Goal: Transaction & Acquisition: Book appointment/travel/reservation

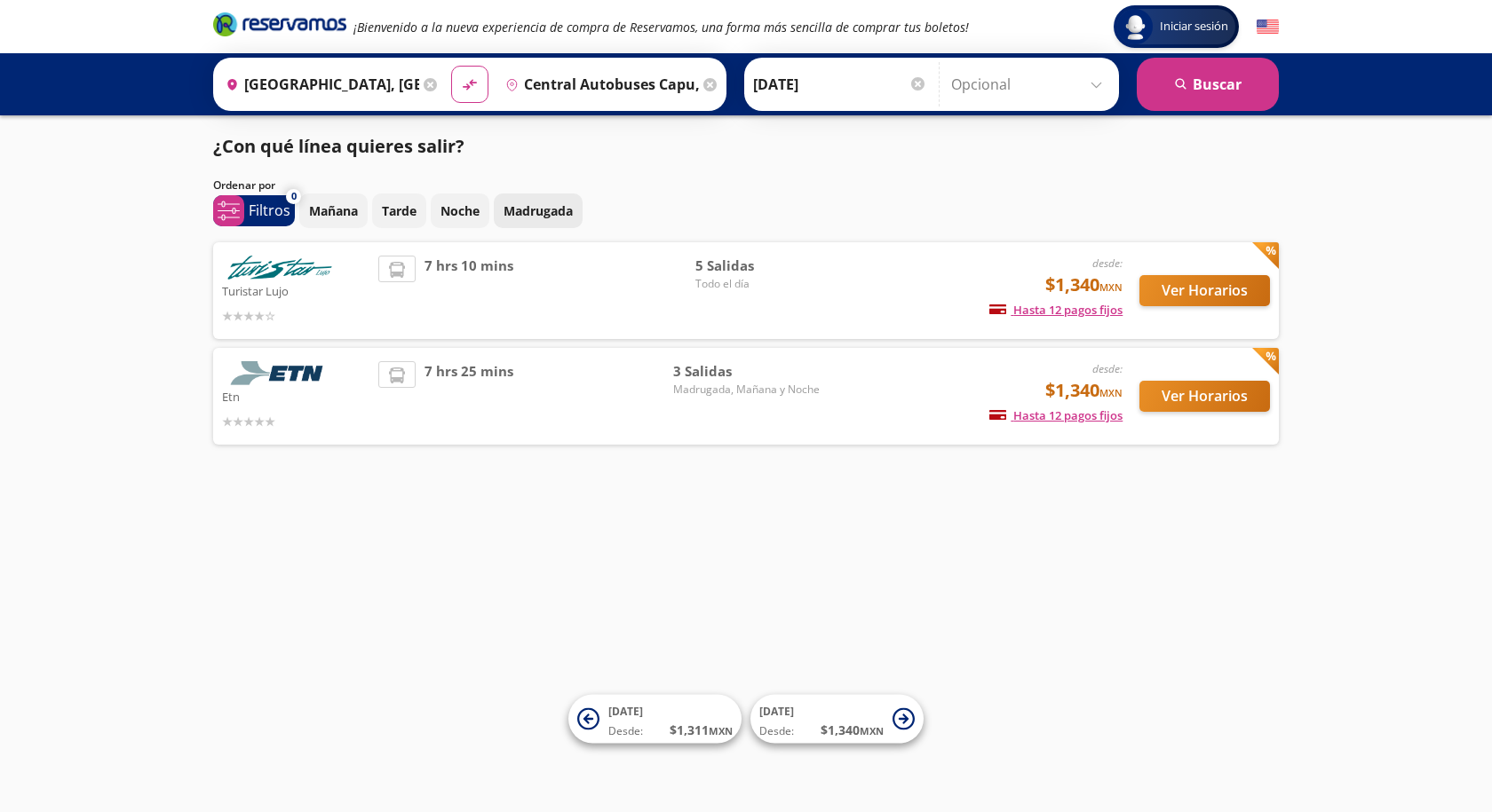
click at [523, 214] on p "Madrugada" at bounding box center [538, 210] width 70 height 19
click at [1184, 397] on button "Ver Horarios" at bounding box center [1205, 396] width 131 height 31
click at [561, 299] on div "7 hrs 10 mins" at bounding box center [536, 291] width 317 height 70
click at [1208, 284] on button "Ver Horarios" at bounding box center [1205, 291] width 131 height 31
click at [1209, 282] on button "Ver Horarios" at bounding box center [1205, 291] width 131 height 31
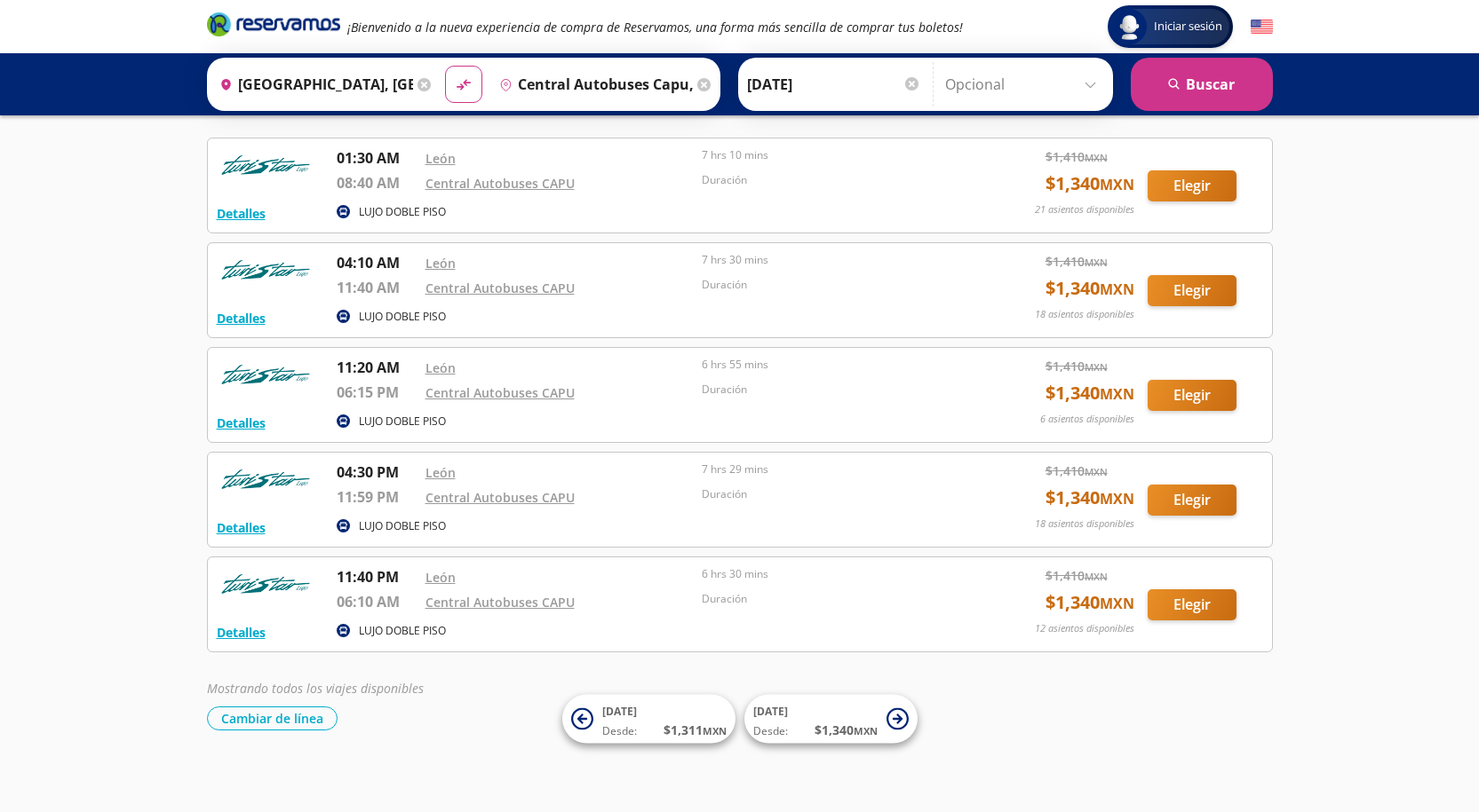
scroll to position [82, 0]
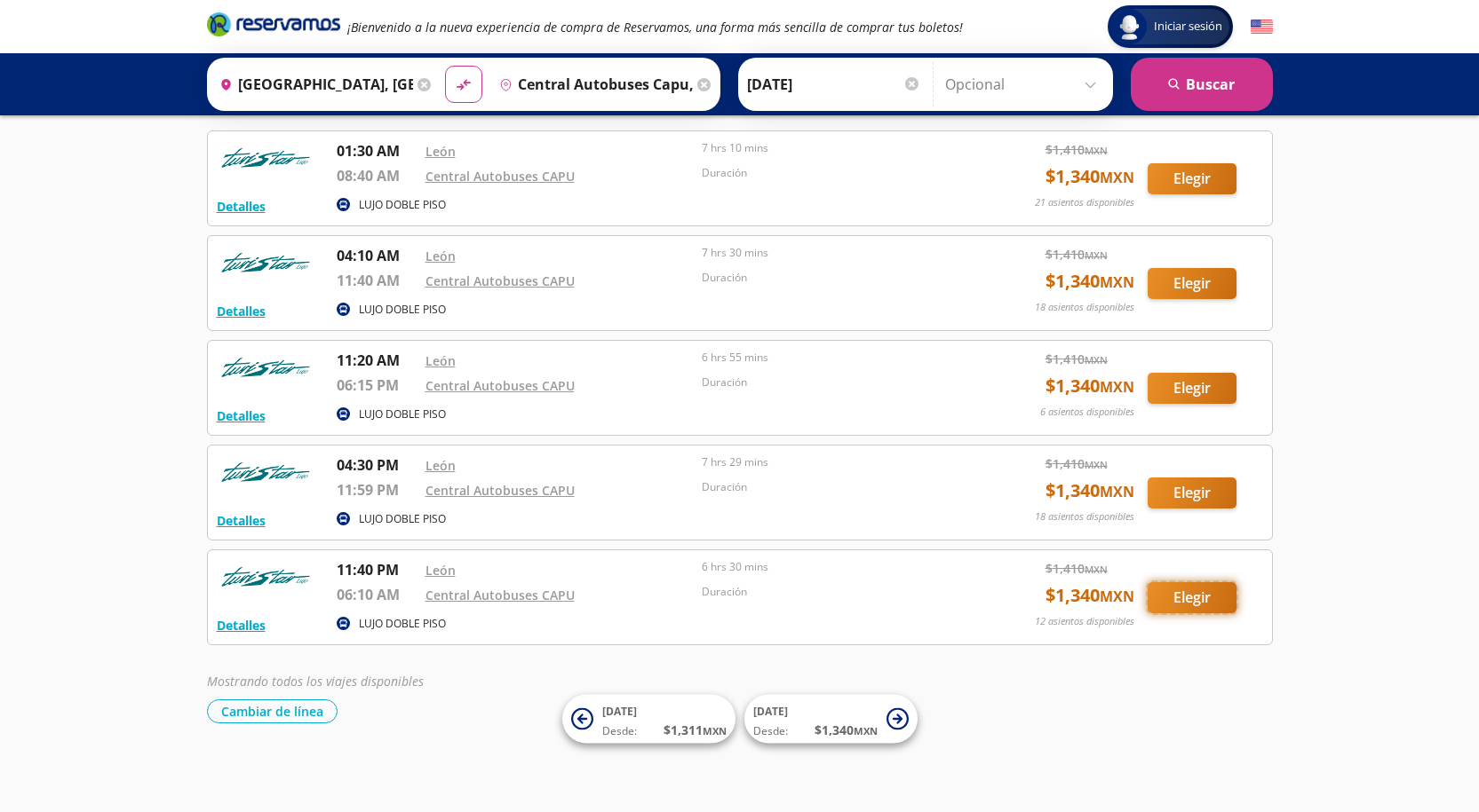
click at [1189, 600] on button "Elegir" at bounding box center [1191, 598] width 88 height 31
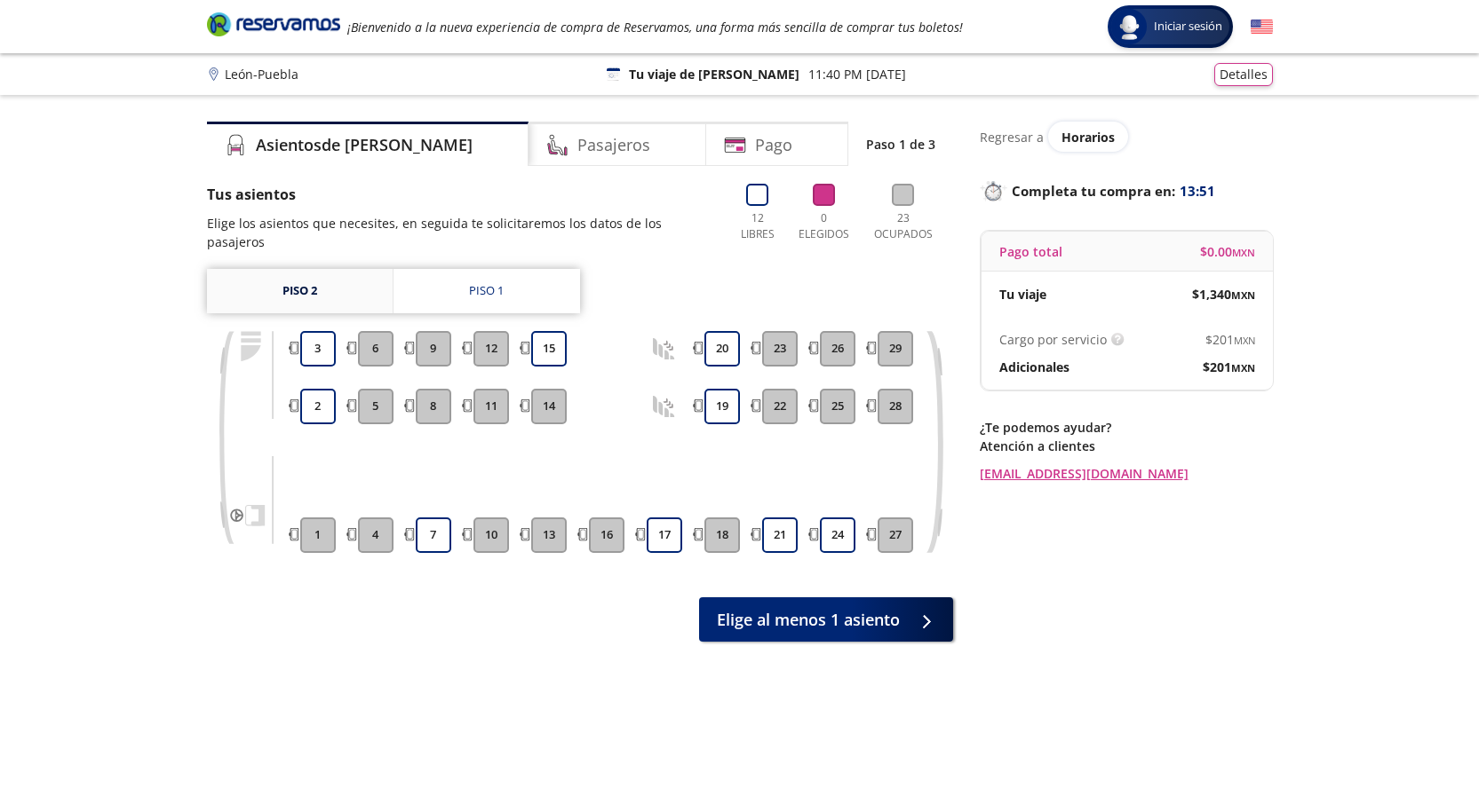
click at [340, 289] on link "Piso 2" at bounding box center [300, 291] width 186 height 44
click at [318, 331] on button "3" at bounding box center [318, 348] width 35 height 35
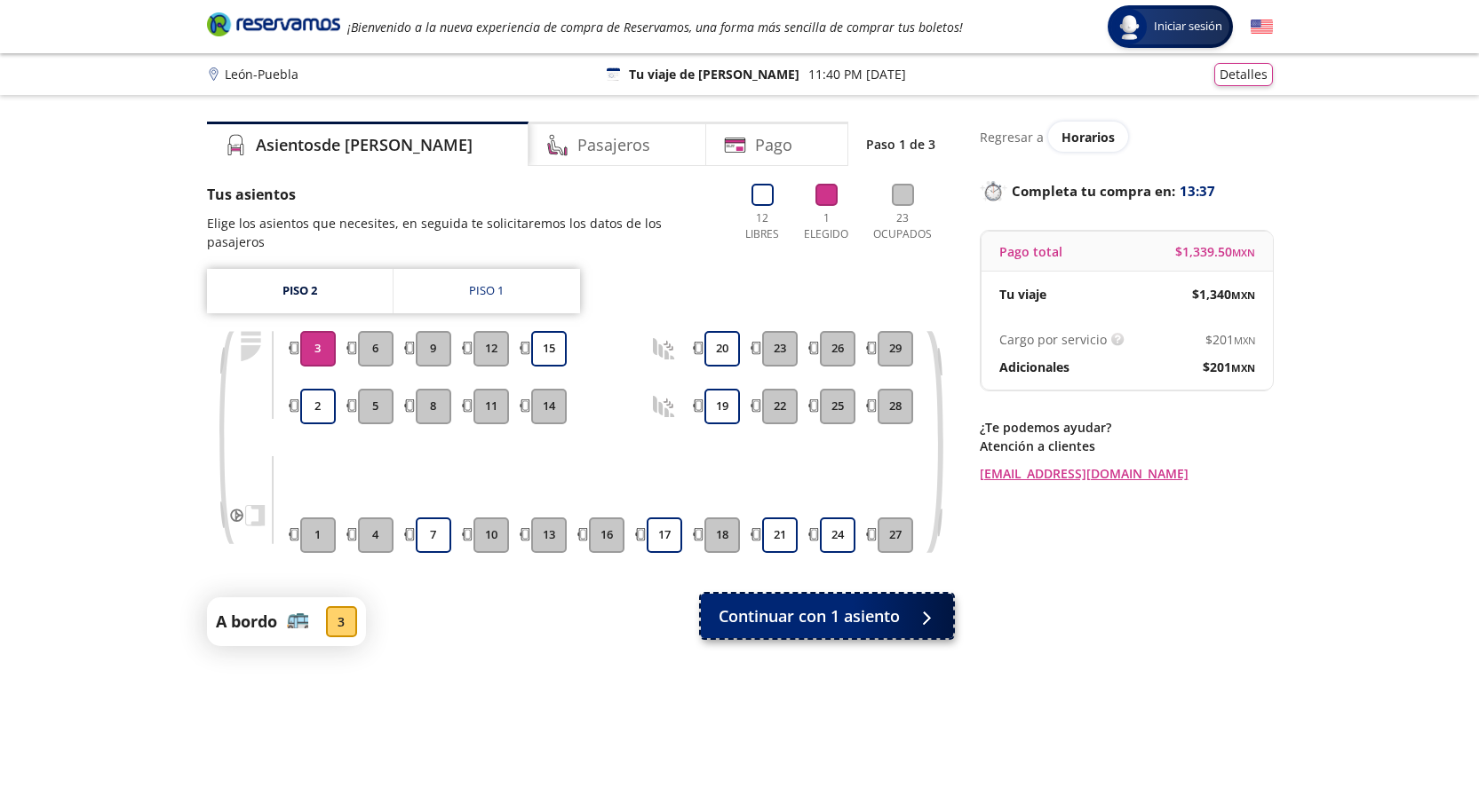
click at [909, 605] on div at bounding box center [922, 616] width 27 height 23
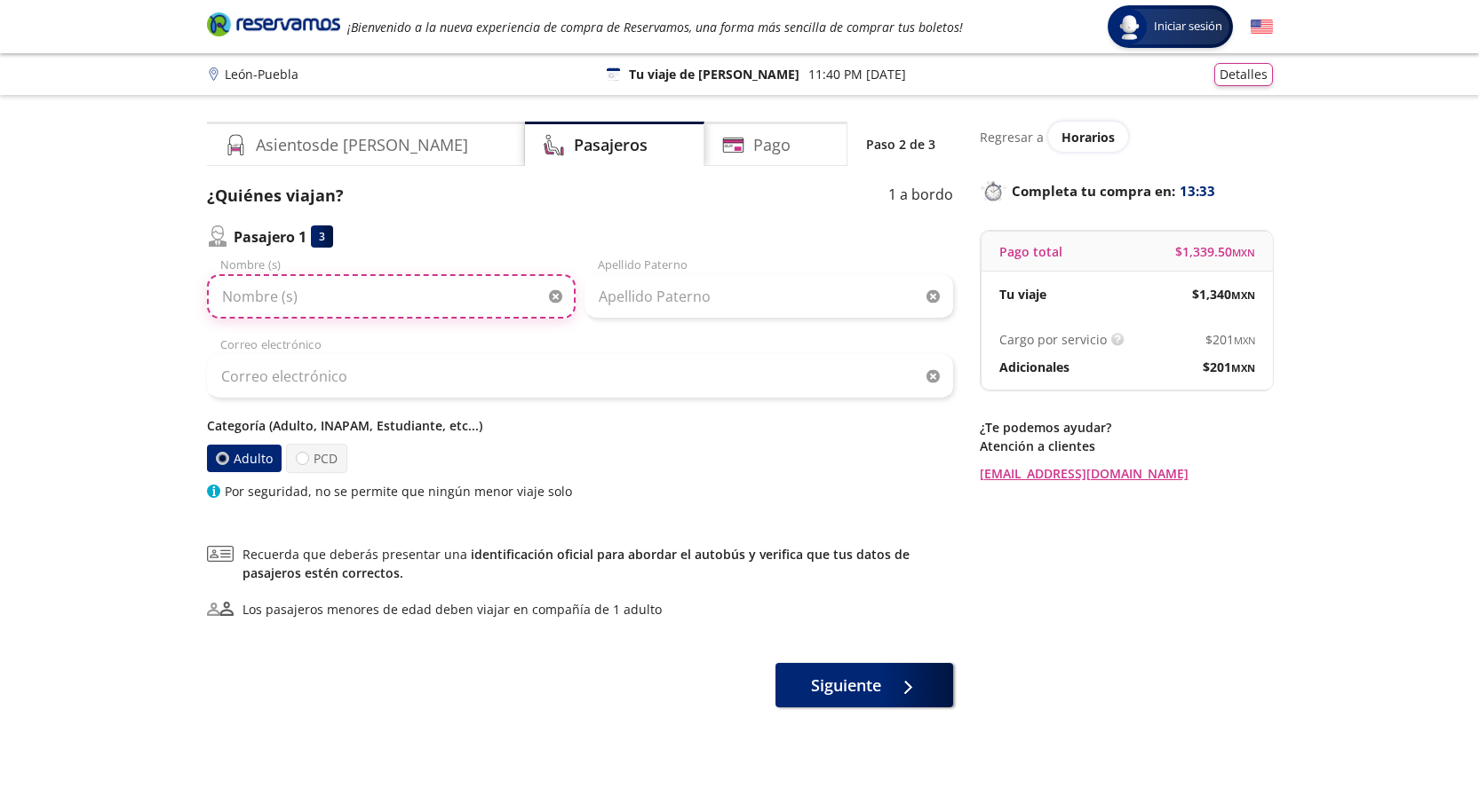
click at [375, 300] on input "Nombre (s)" at bounding box center [391, 296] width 368 height 44
type input "j"
type input "[PERSON_NAME]"
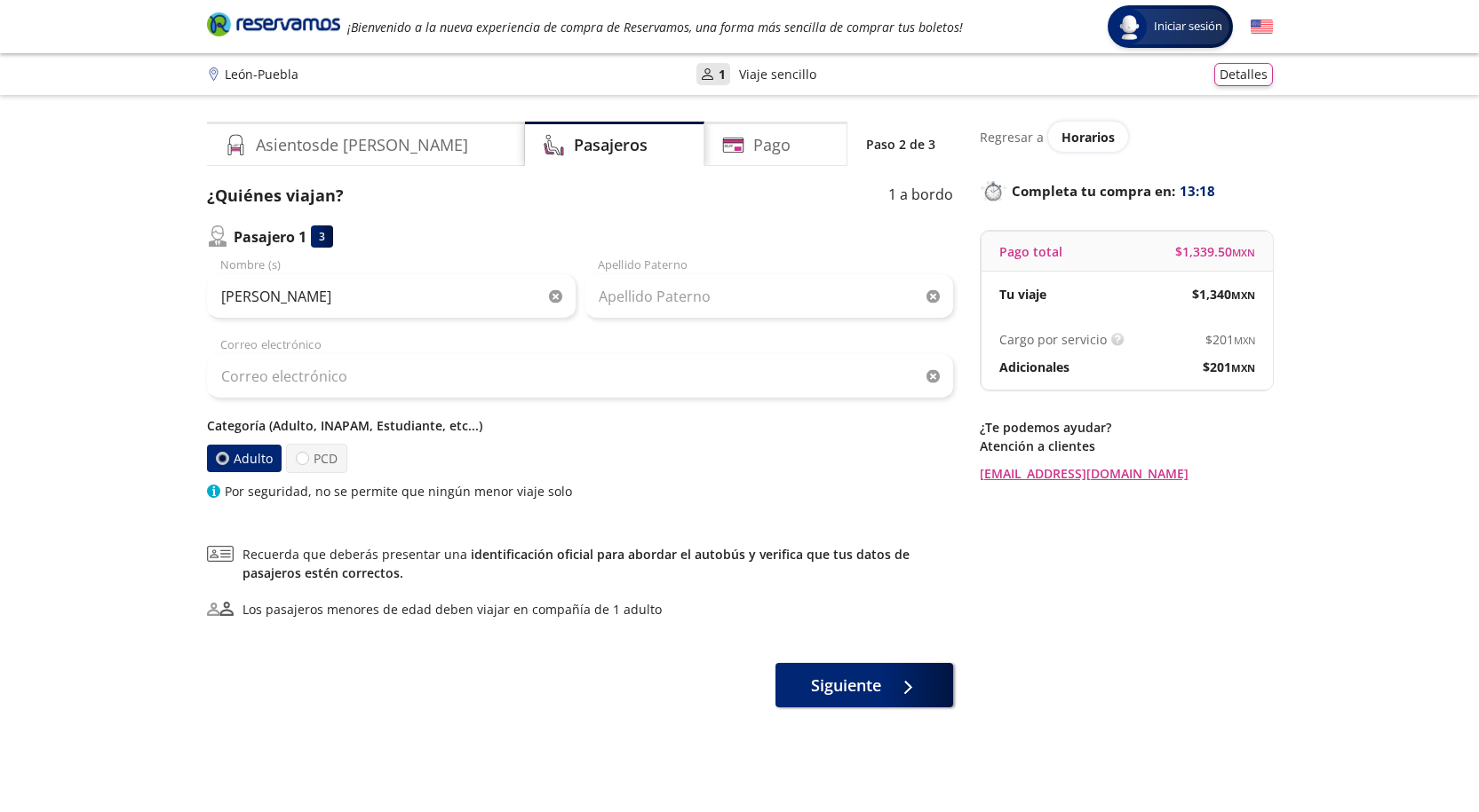
click at [670, 328] on div "[PERSON_NAME] Nombre (s) Apellido Paterno Correo electrónico Categoría (Adulto,…" at bounding box center [579, 378] width 746 height 245
click at [679, 306] on input "Apellido Paterno" at bounding box center [769, 296] width 368 height 44
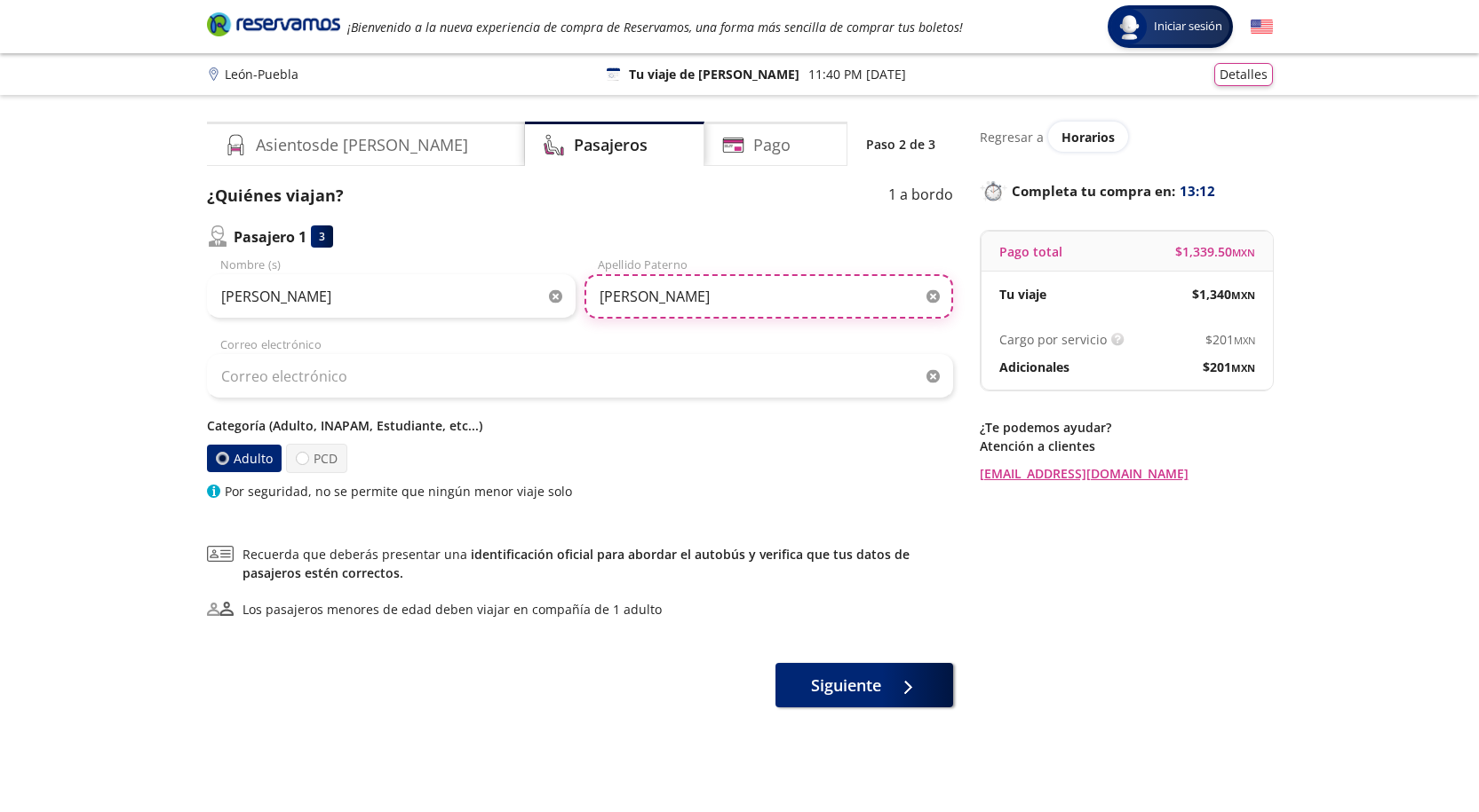
type input "[PERSON_NAME]"
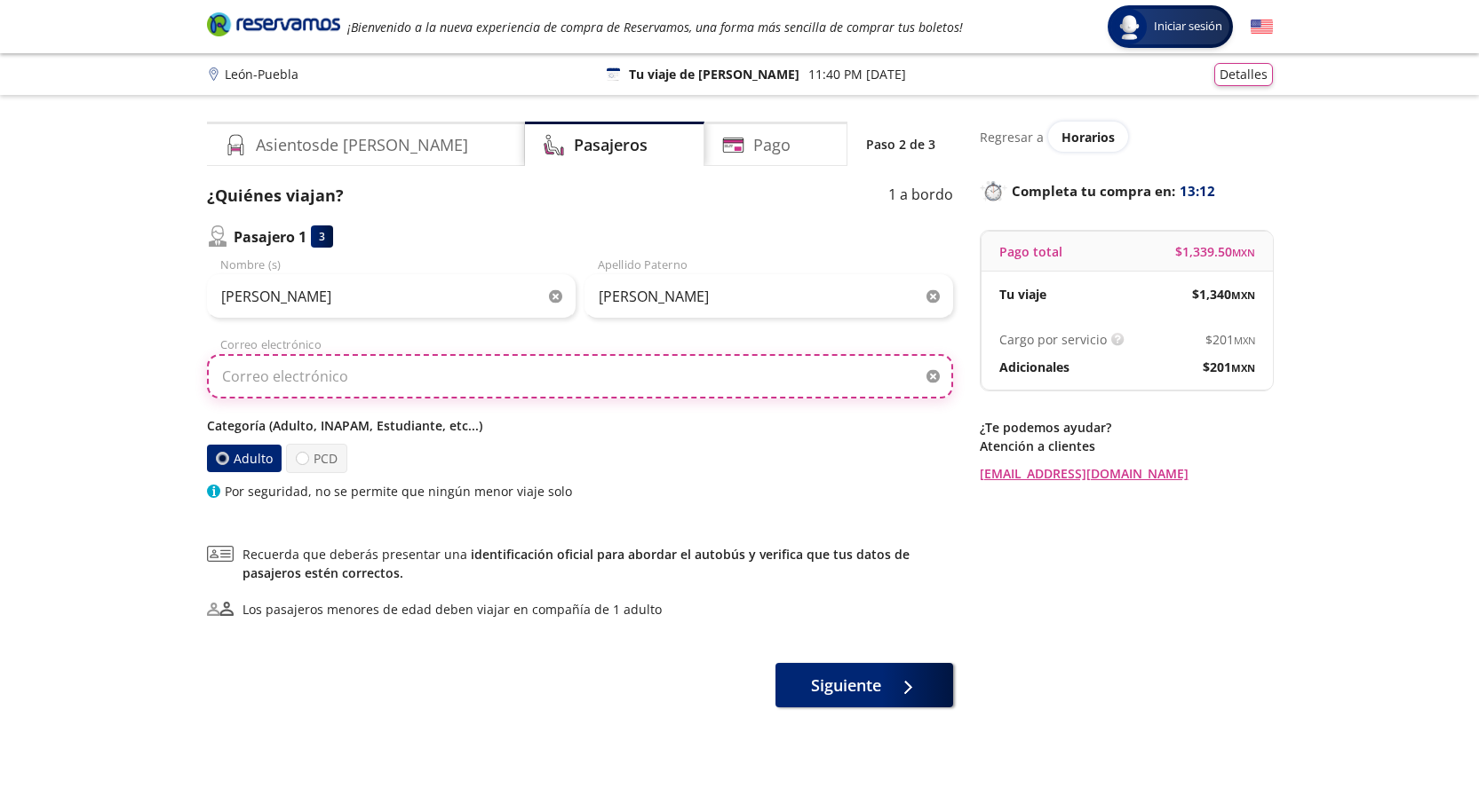
click at [311, 387] on input "Correo electrónico" at bounding box center [579, 376] width 746 height 44
type input "[EMAIL_ADDRESS][DOMAIN_NAME]"
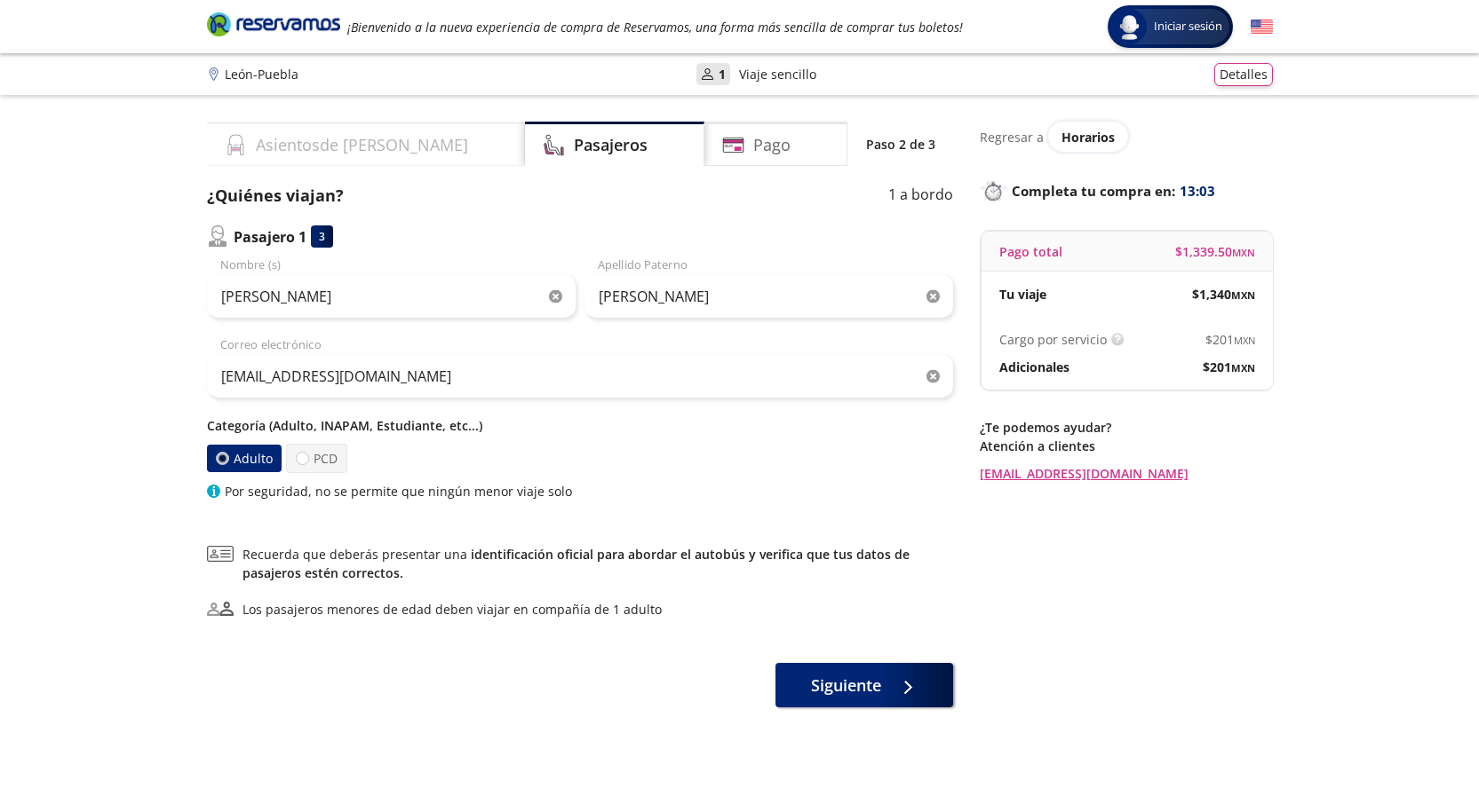
click at [312, 138] on h4 "Asientos de [PERSON_NAME]" at bounding box center [361, 145] width 212 height 24
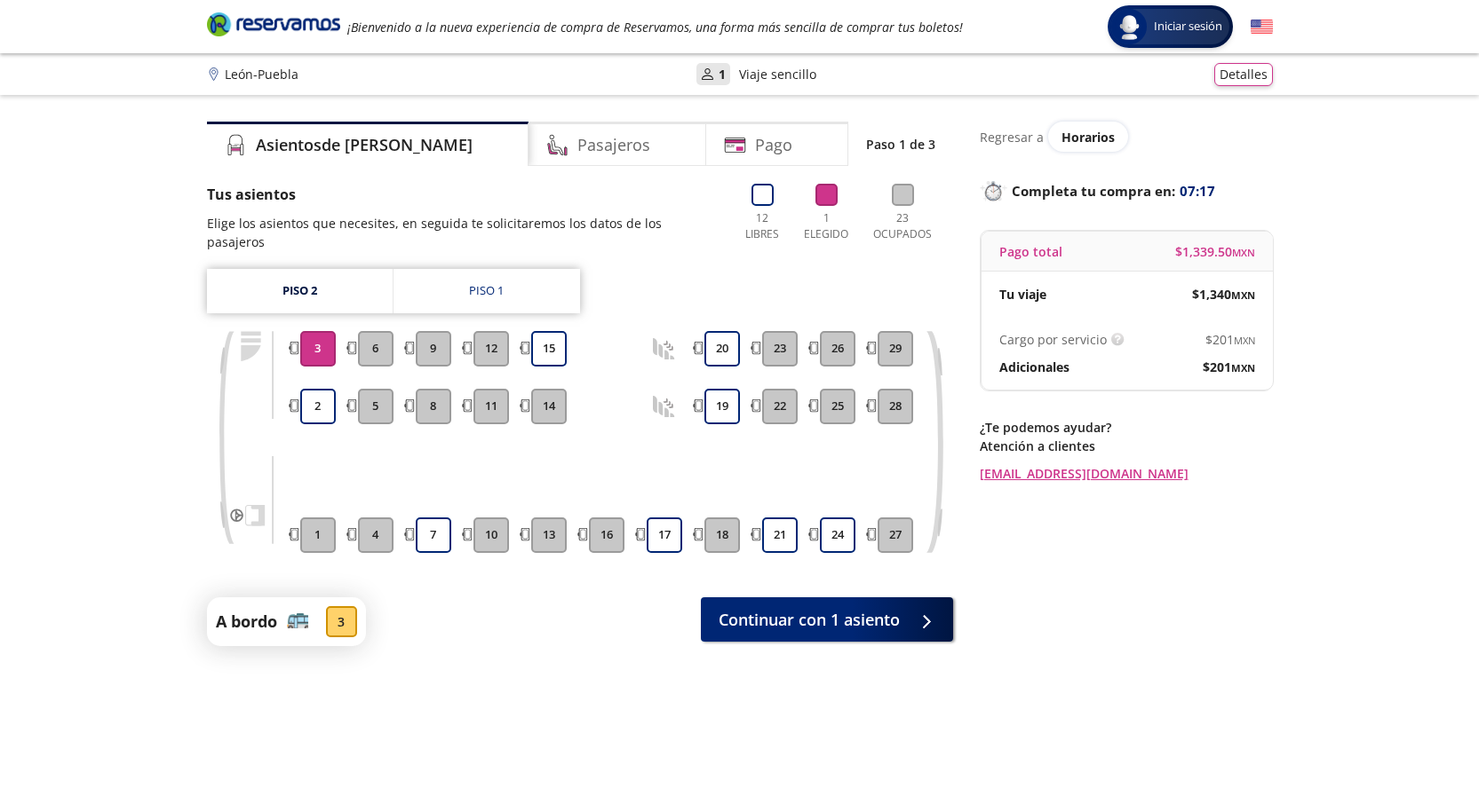
click at [553, 705] on div "Asientos de [PERSON_NAME] Pago Paso 1 de 3 Tus asientos Elige los asientos que …" at bounding box center [579, 467] width 746 height 691
drag, startPoint x: 1474, startPoint y: 500, endPoint x: 1491, endPoint y: 746, distance: 246.6
click at [1479, 746] on html "Group 9 Created with Sketch. Elige tus asientos León - Puebla Iniciar sesión In…" at bounding box center [739, 464] width 1479 height 927
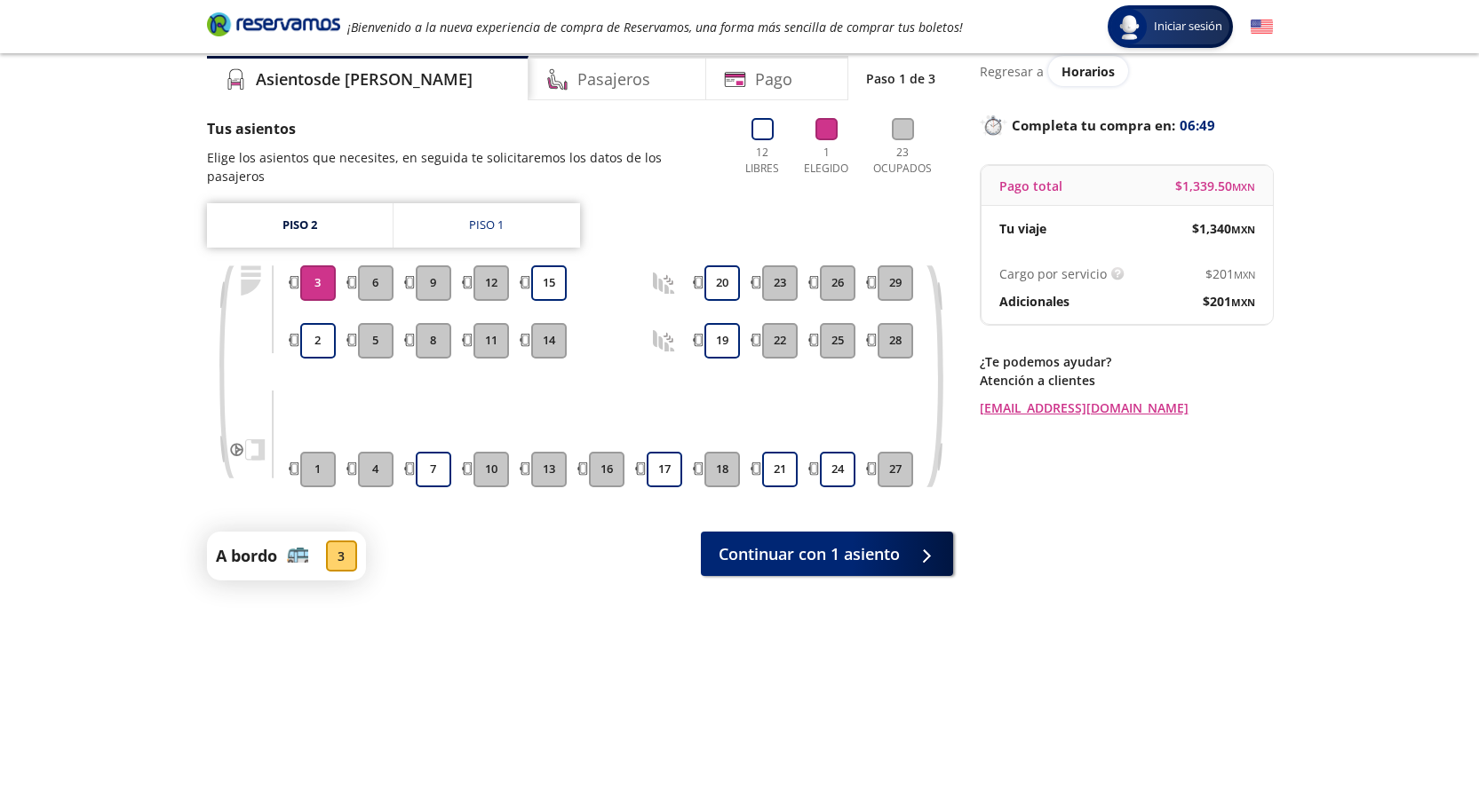
scroll to position [115, 0]
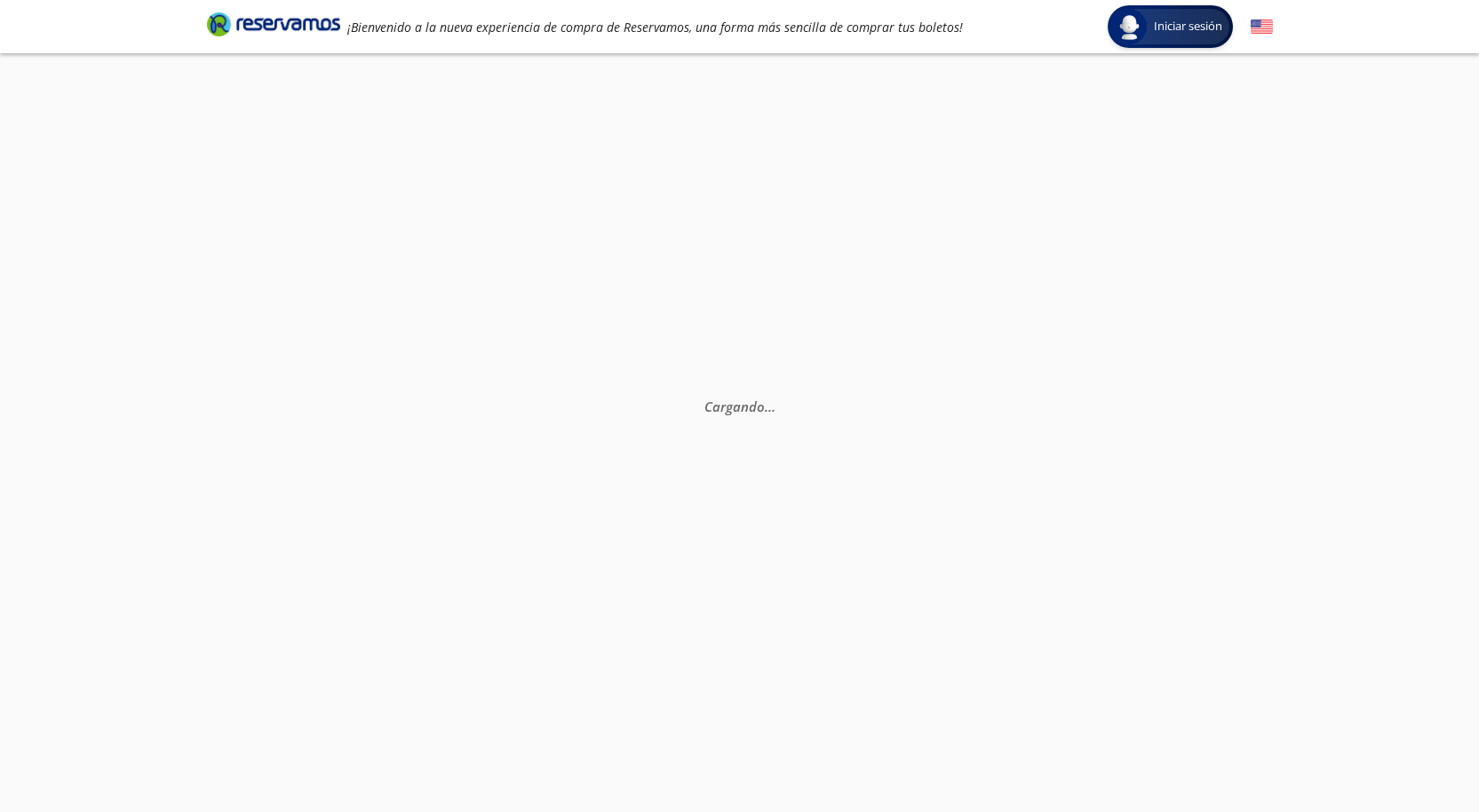
scroll to position [115, 0]
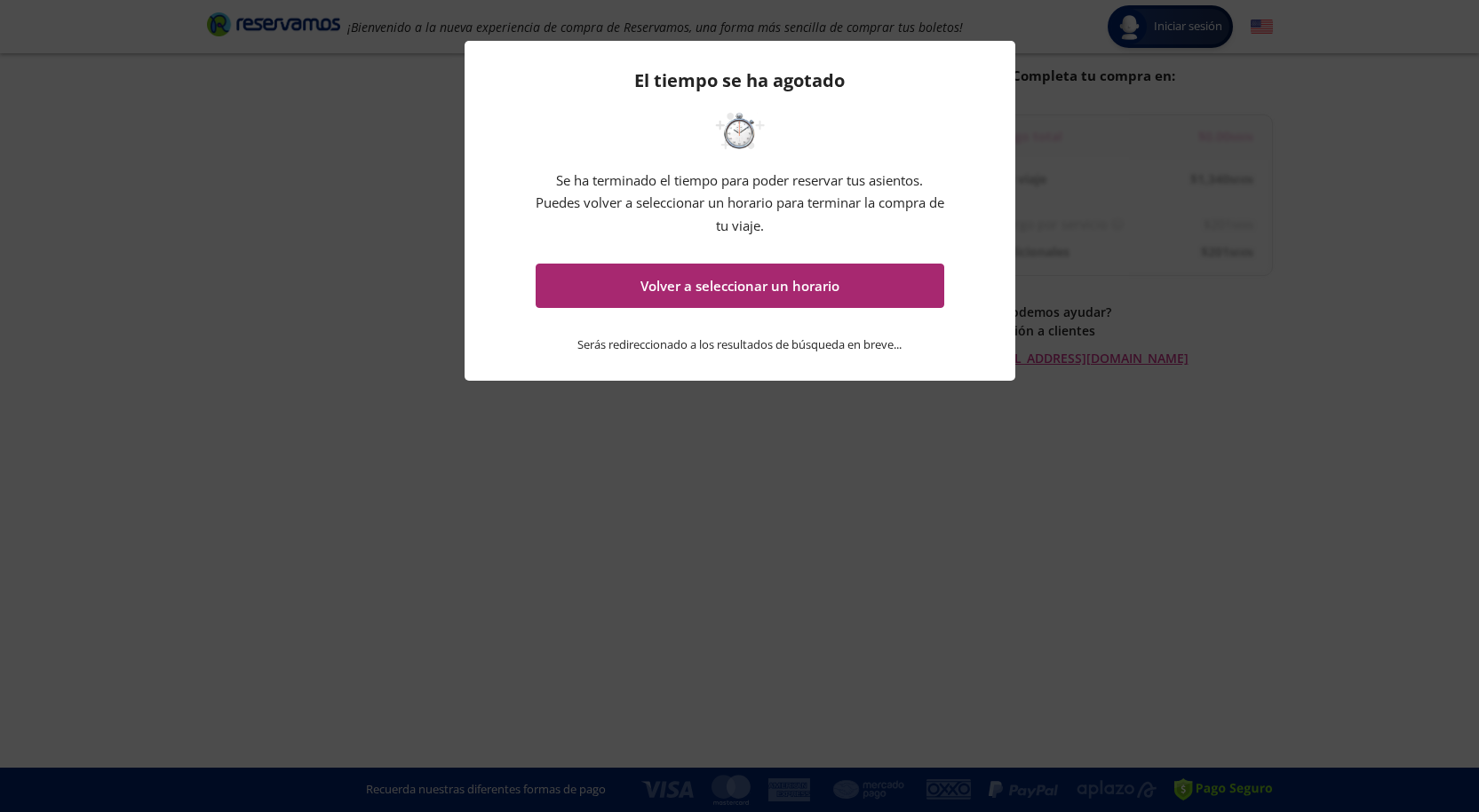
click at [702, 286] on button "Volver a seleccionar un horario" at bounding box center [739, 285] width 409 height 44
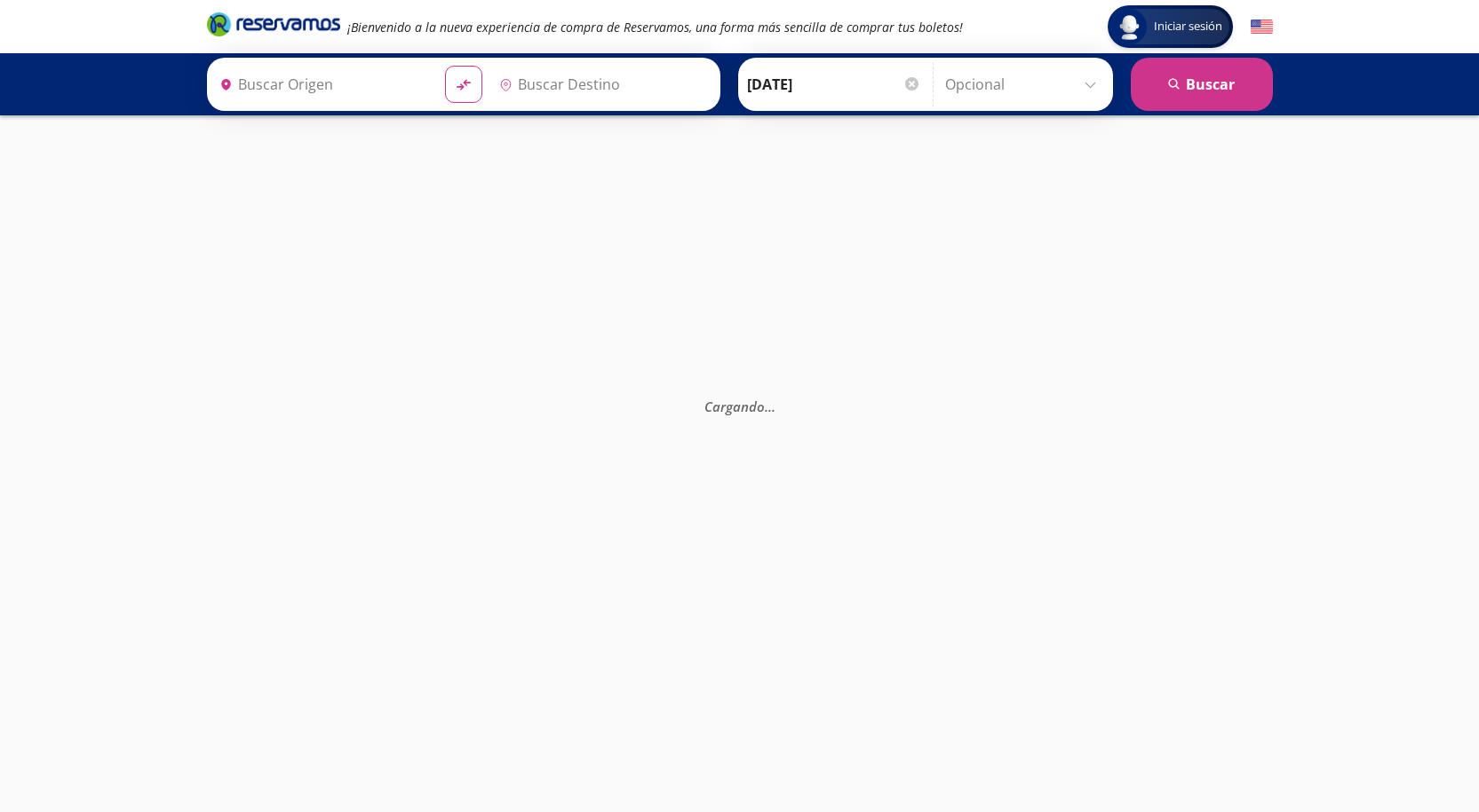
type input "[GEOGRAPHIC_DATA], [GEOGRAPHIC_DATA]"
type input "Central Autobuses Capu, [GEOGRAPHIC_DATA]"
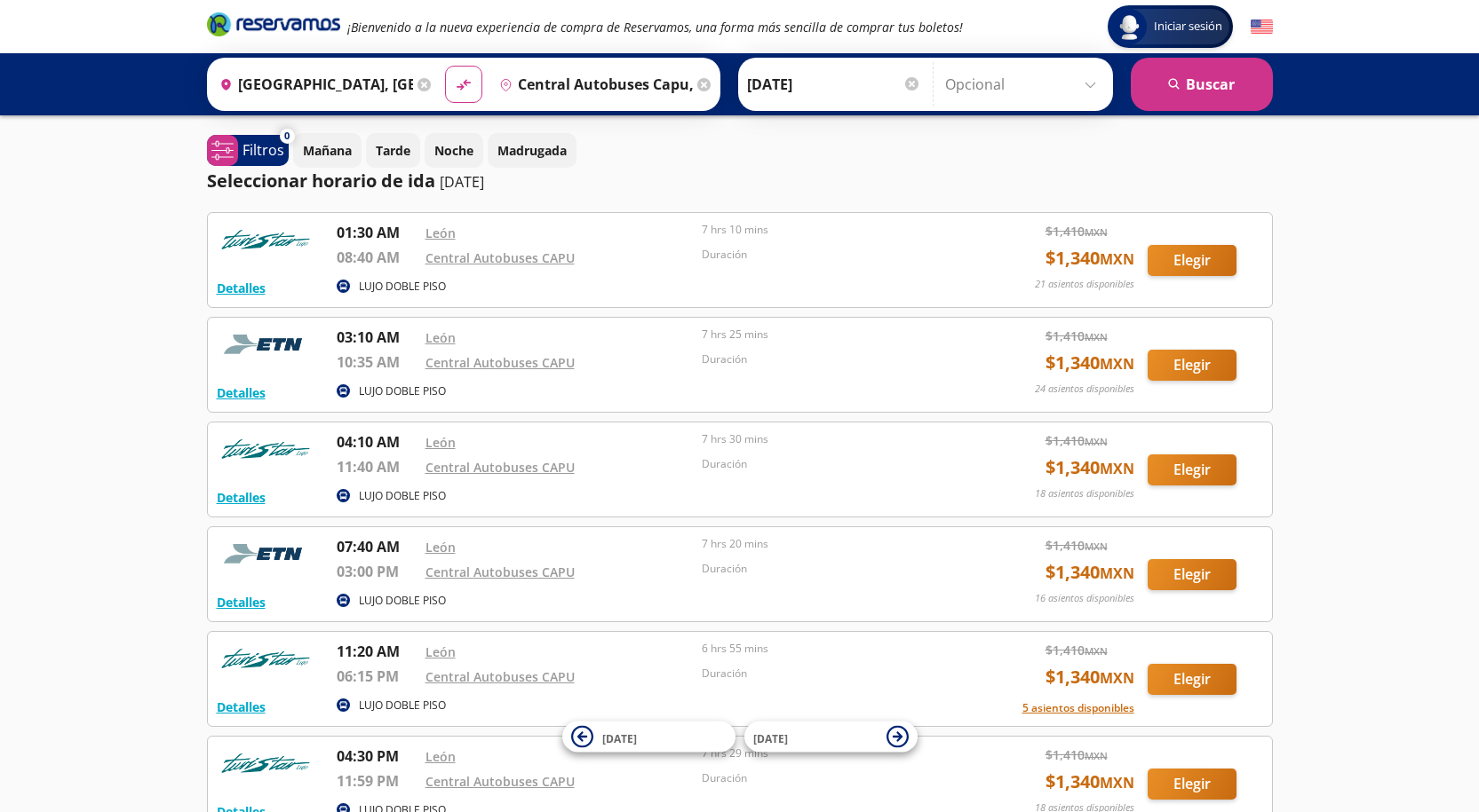
click at [908, 86] on div at bounding box center [911, 84] width 14 height 14
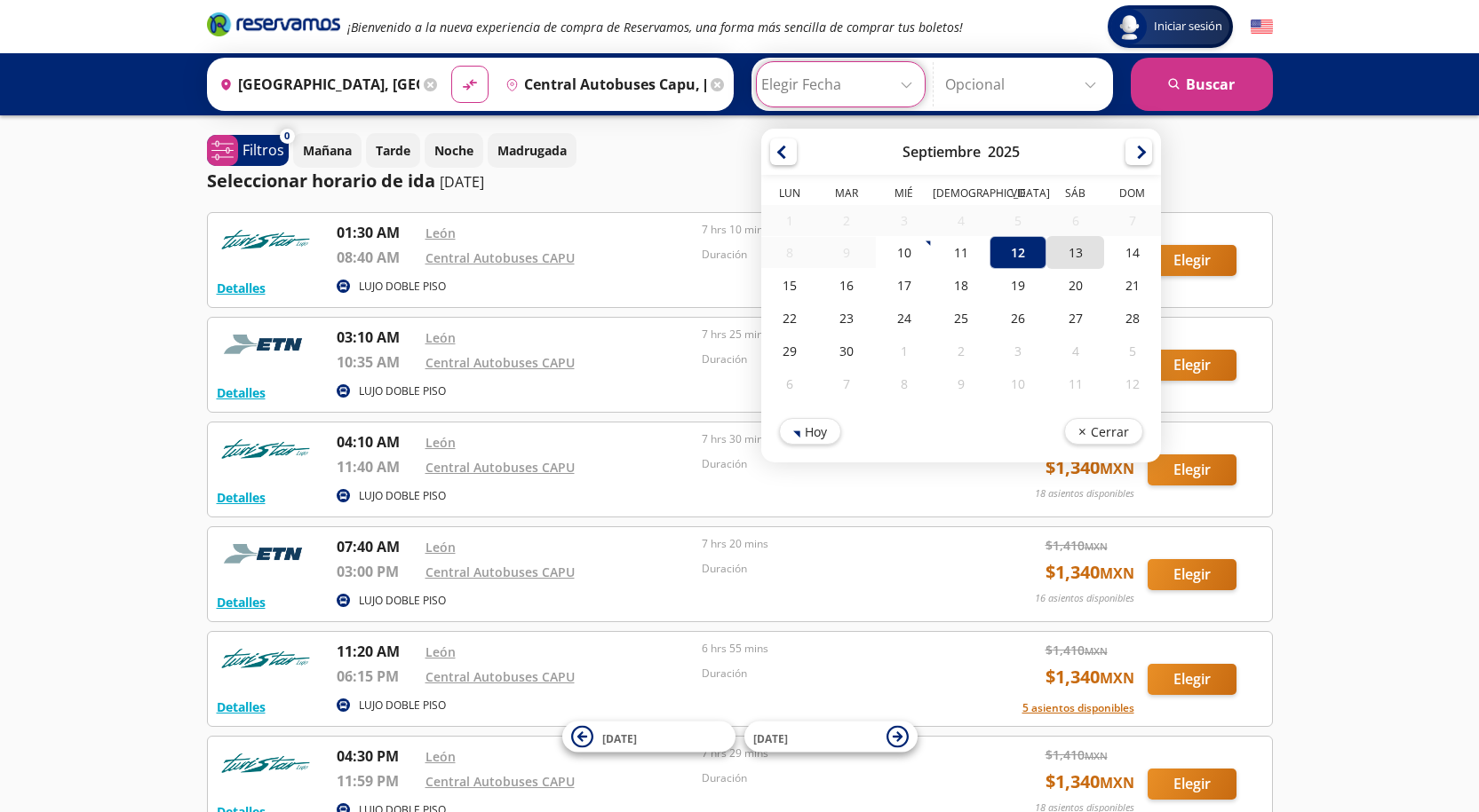
click at [1077, 244] on div "13" at bounding box center [1074, 253] width 57 height 32
type input "[DATE]"
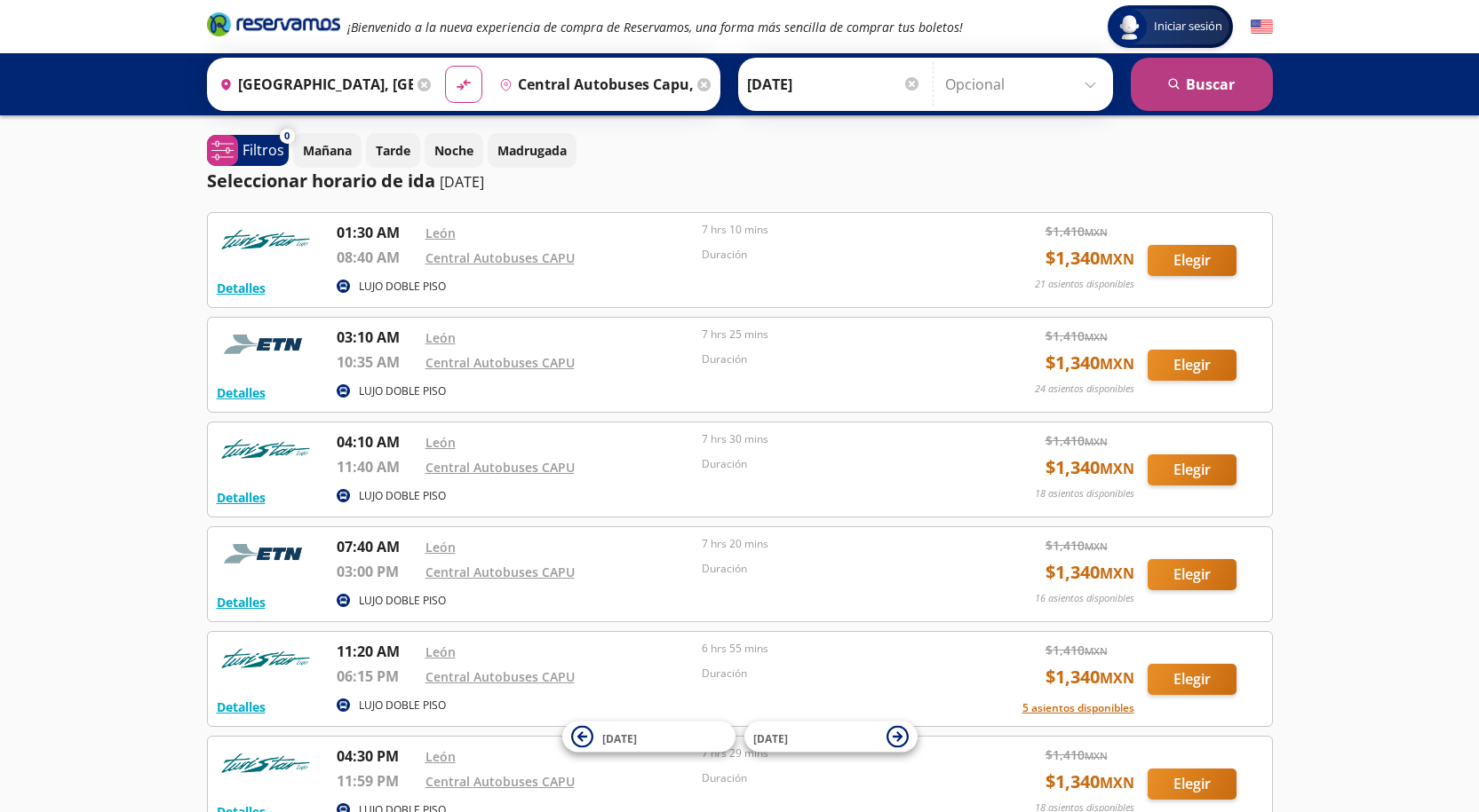
click at [1243, 83] on button "search [GEOGRAPHIC_DATA]" at bounding box center [1201, 84] width 142 height 53
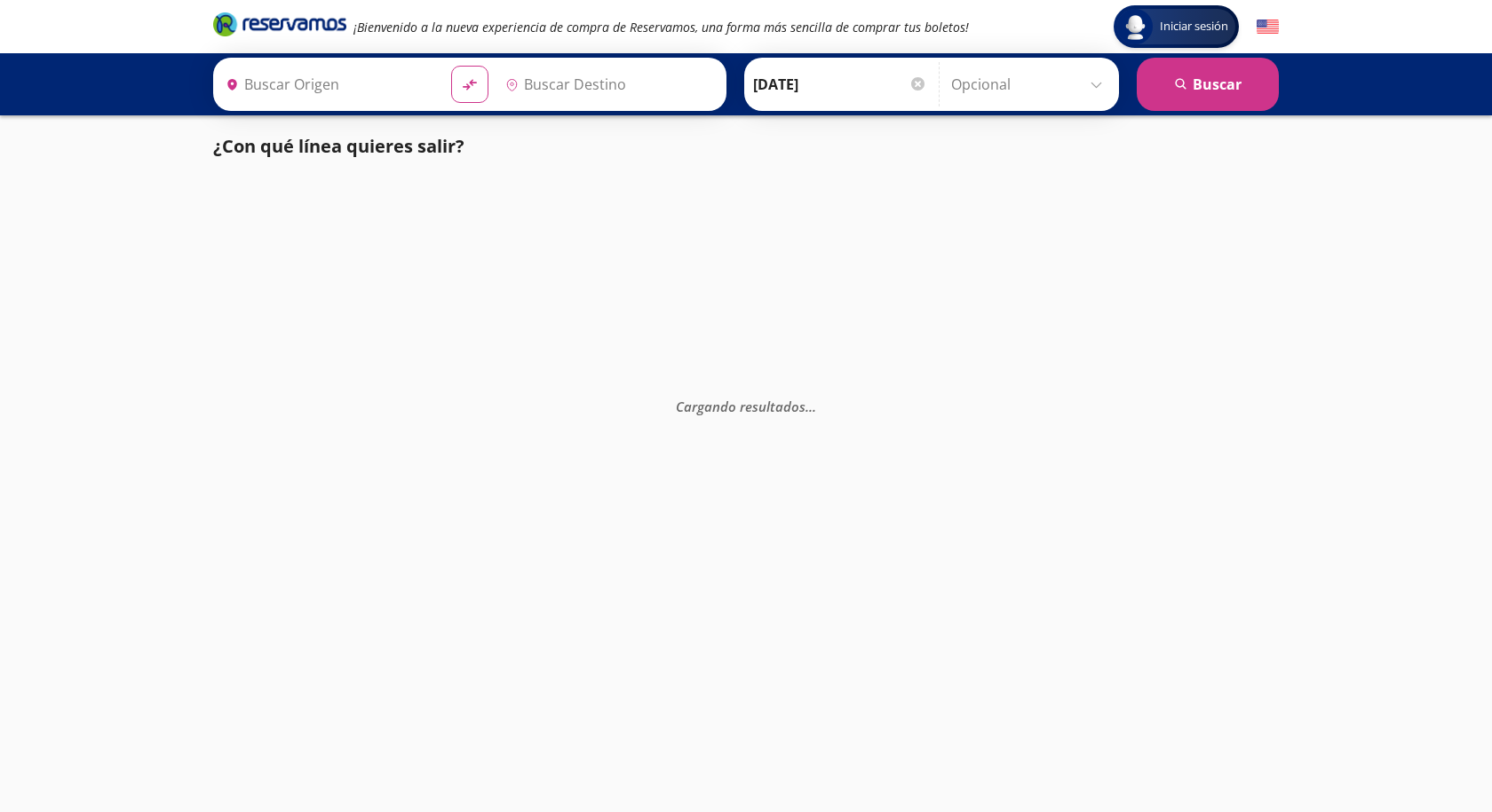
type input "Central Autobuses Capu, [GEOGRAPHIC_DATA]"
type input "[GEOGRAPHIC_DATA], [GEOGRAPHIC_DATA]"
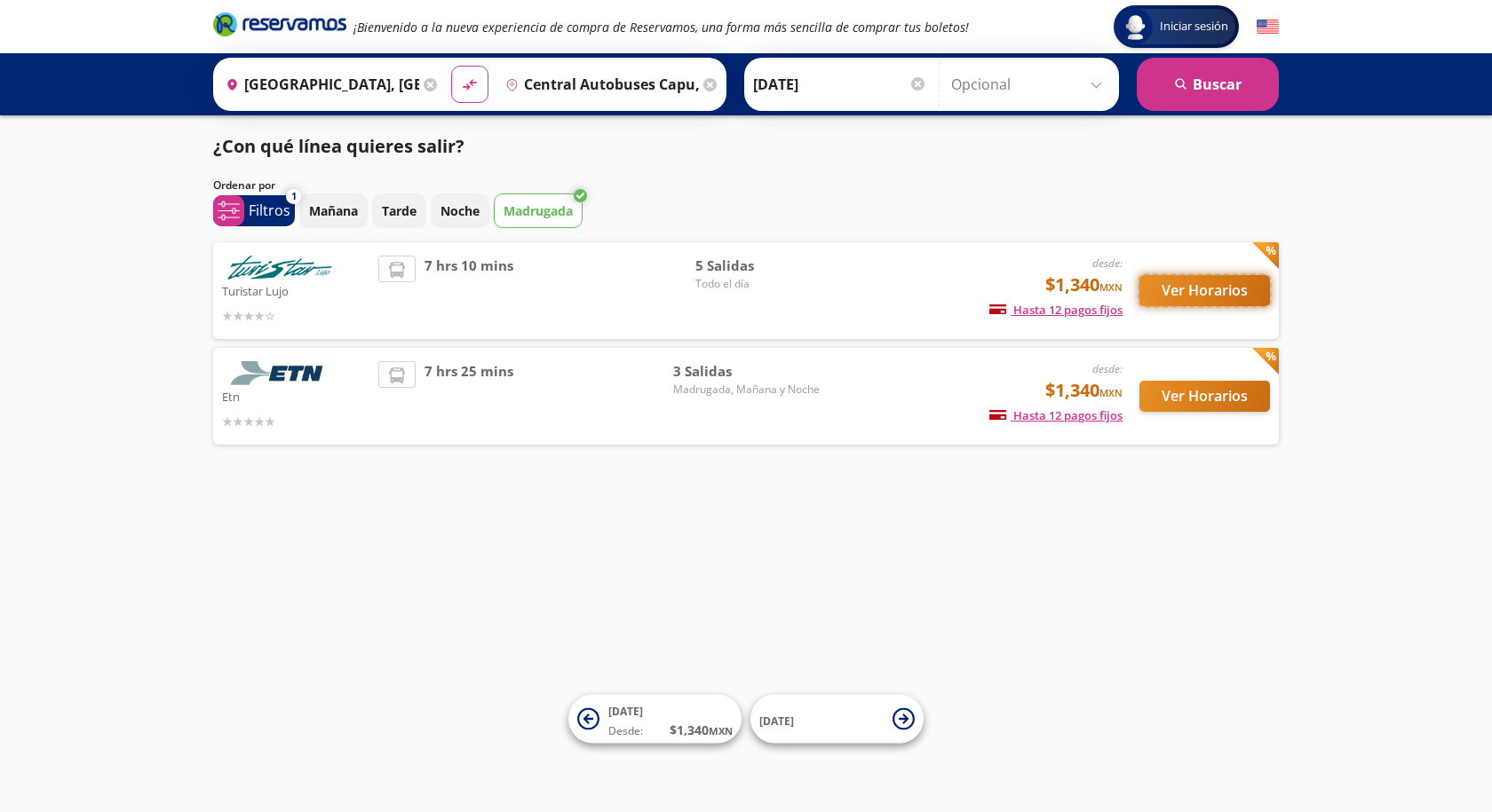
click at [1191, 299] on button "Ver Horarios" at bounding box center [1205, 291] width 131 height 31
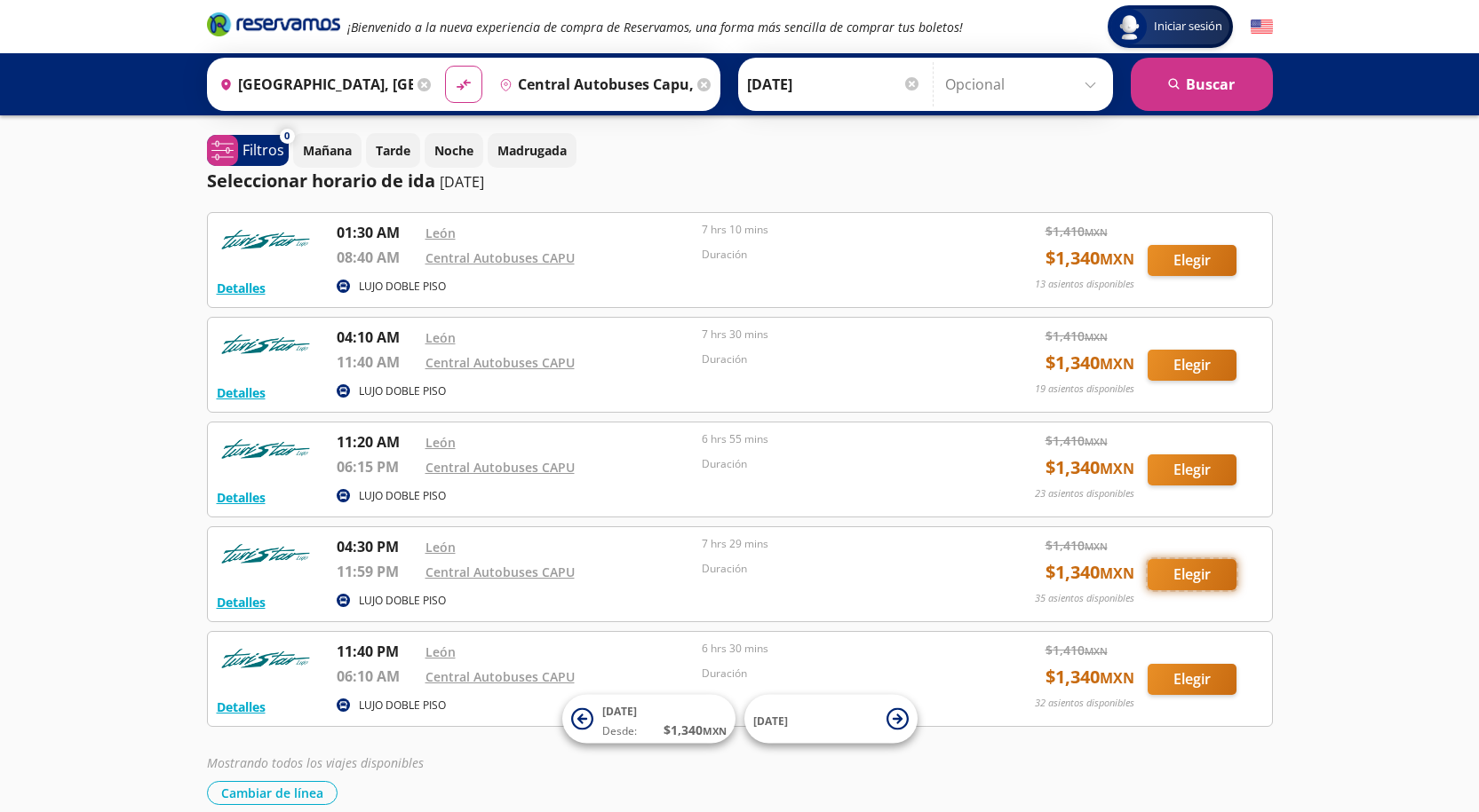
click at [1203, 567] on button "Elegir" at bounding box center [1191, 575] width 88 height 31
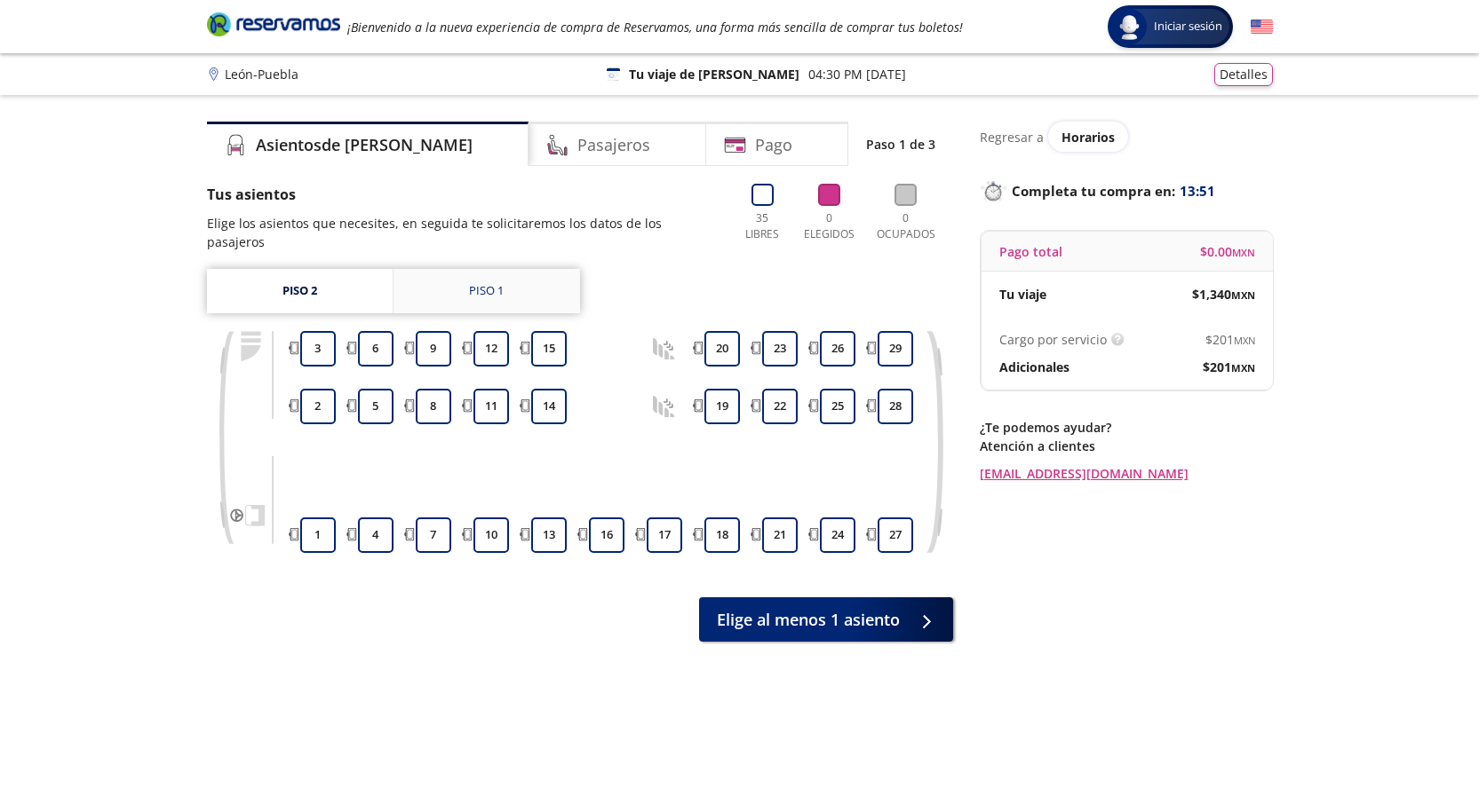
click at [485, 269] on link "Piso 1" at bounding box center [486, 291] width 187 height 44
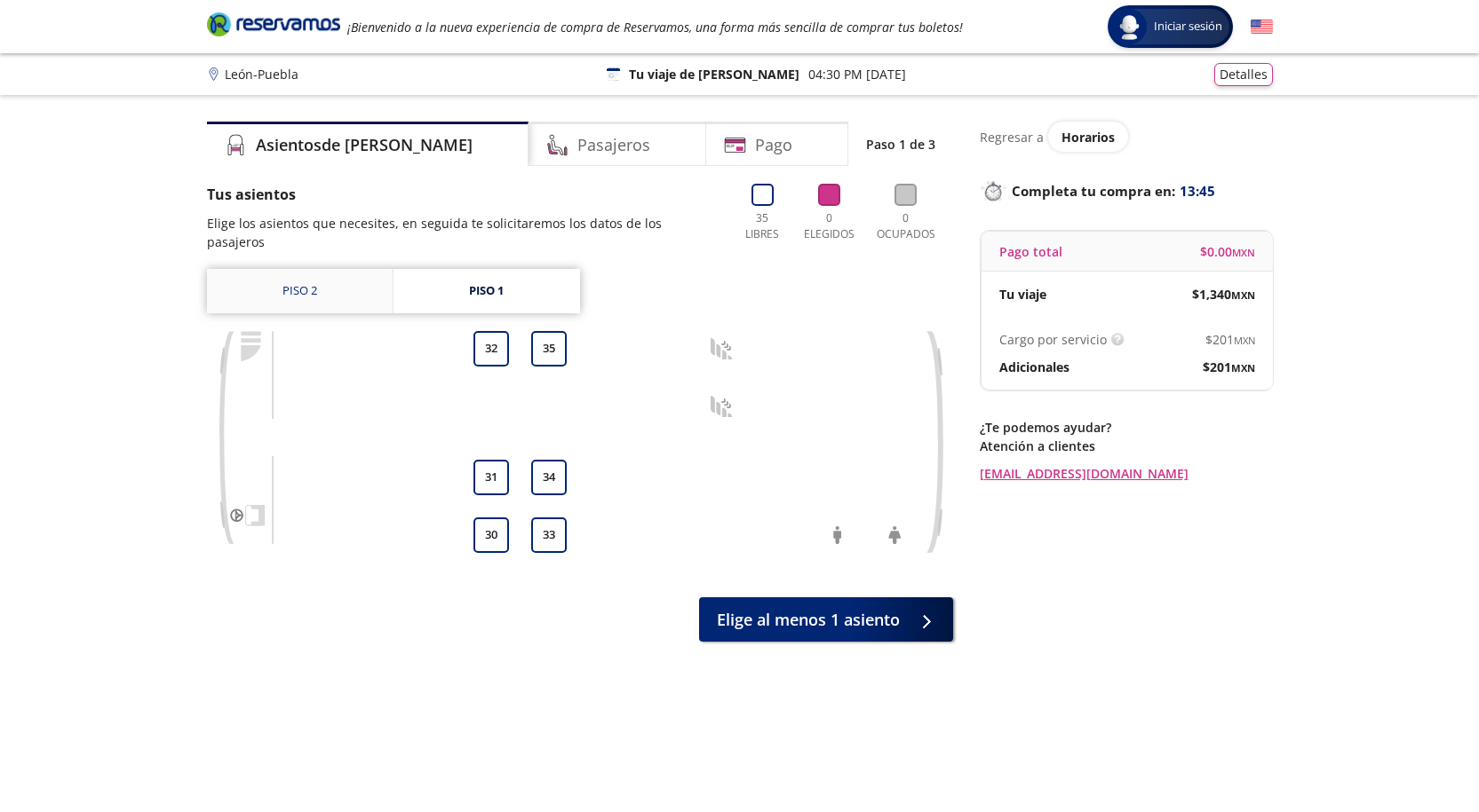
click at [314, 276] on link "Piso 2" at bounding box center [300, 291] width 186 height 44
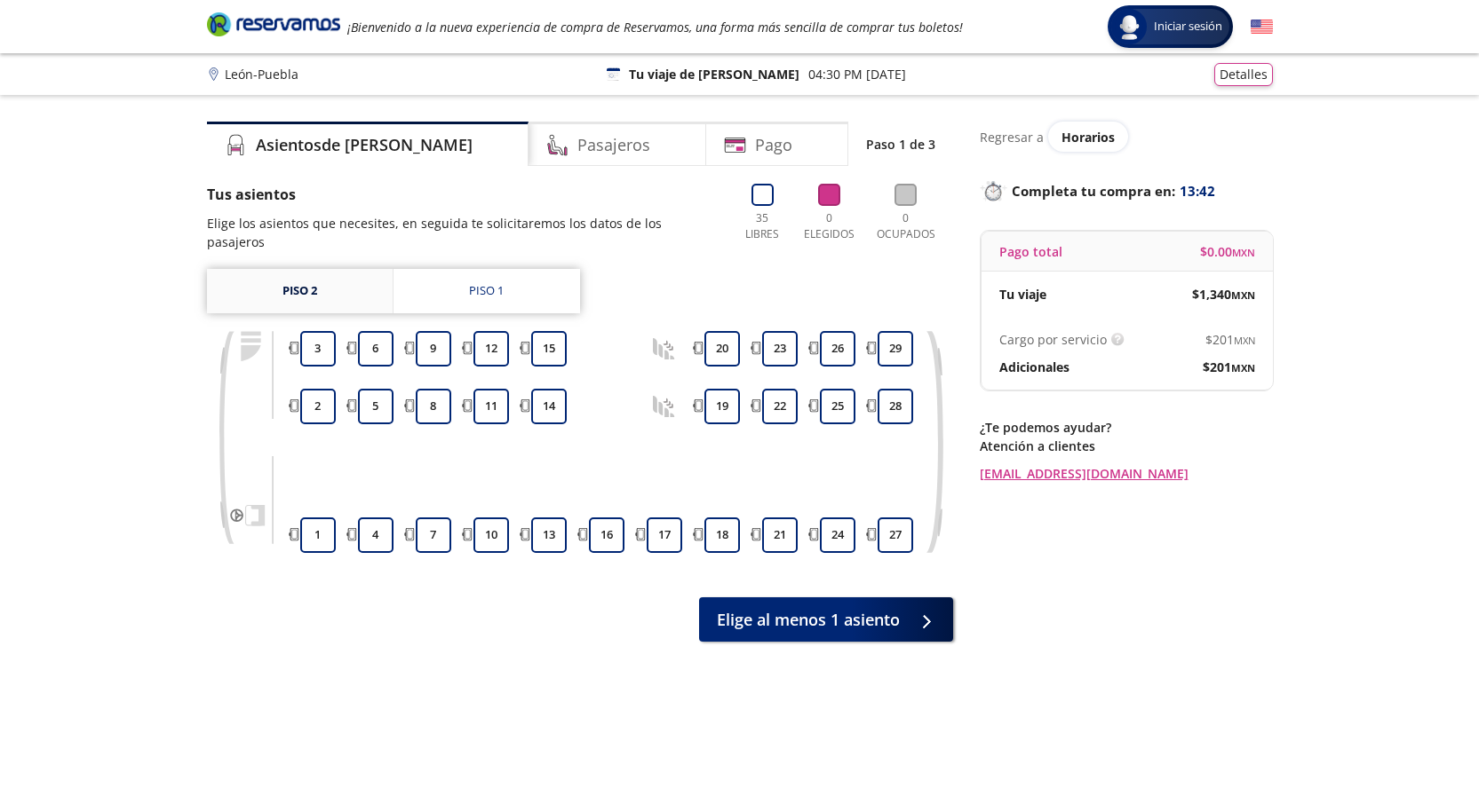
click at [348, 274] on link "Piso 2" at bounding box center [300, 291] width 186 height 44
click at [490, 282] on div "Piso 1" at bounding box center [486, 291] width 34 height 18
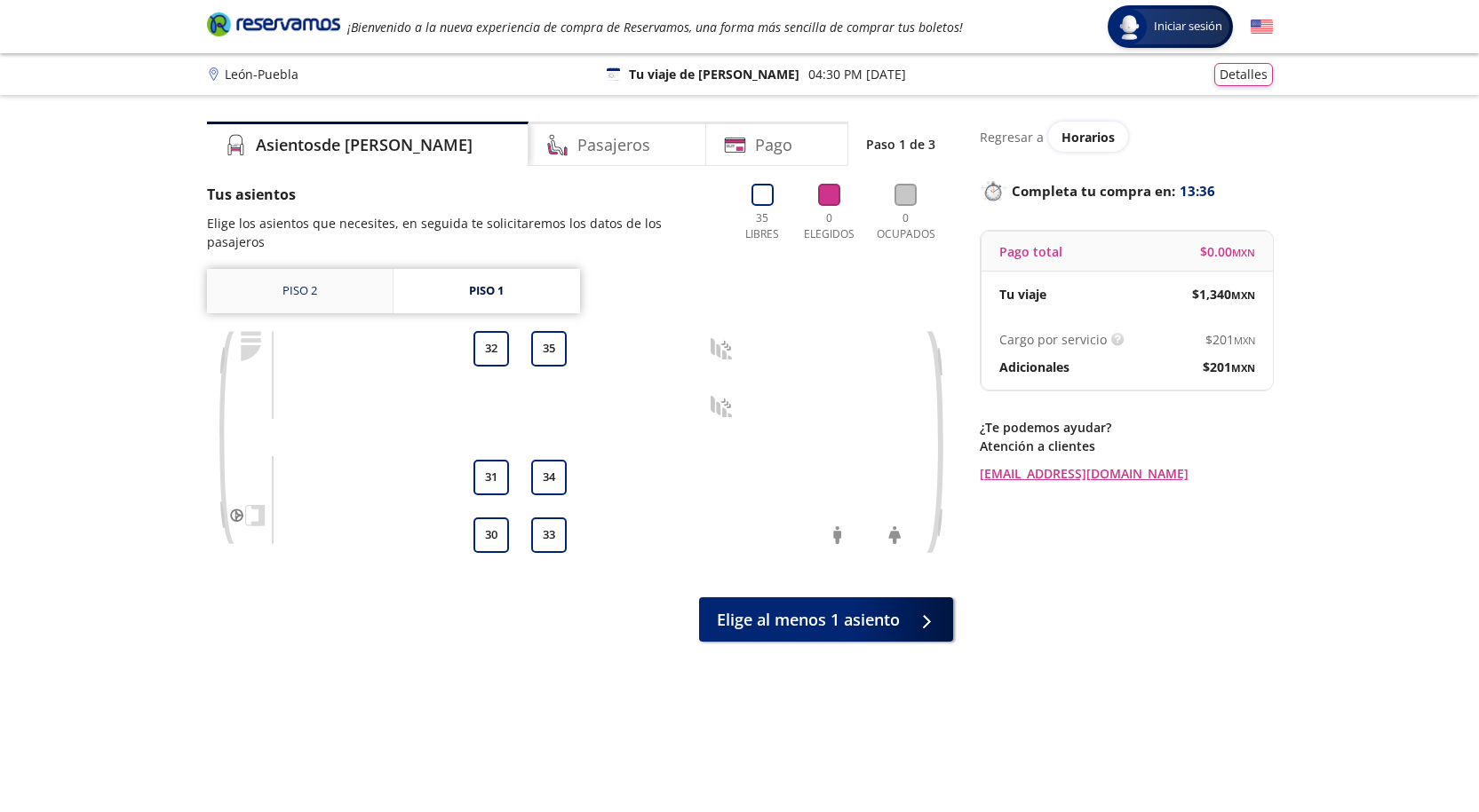
click at [298, 274] on link "Piso 2" at bounding box center [300, 291] width 186 height 44
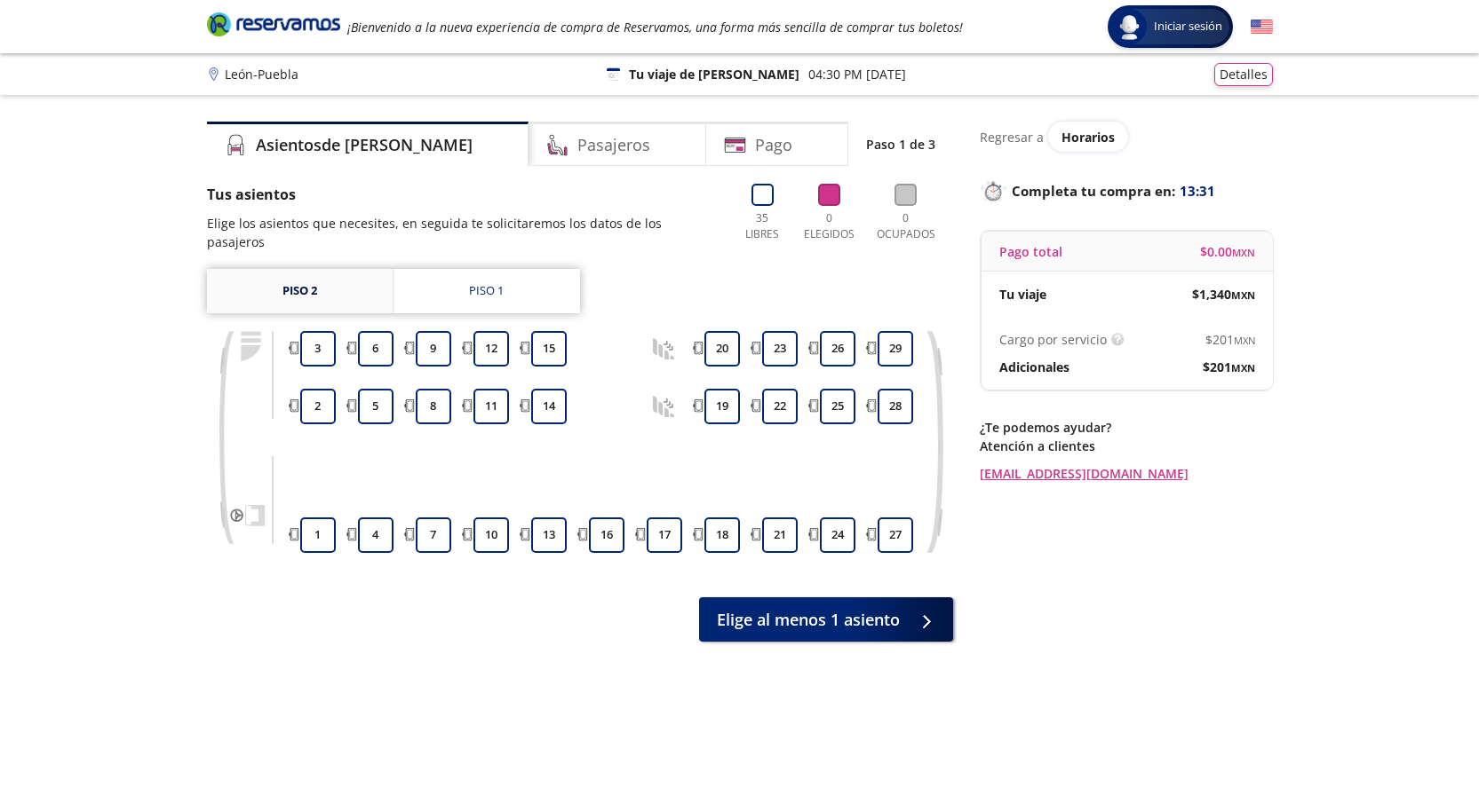
click at [335, 283] on link "Piso 2" at bounding box center [300, 291] width 186 height 44
click at [328, 269] on link "Piso 2" at bounding box center [300, 291] width 186 height 44
click at [328, 269] on link "Piso 2" at bounding box center [300, 291] width 186 height 44
click at [303, 549] on div "1 2 3 4 5 6 7 8 9 10 11 12 13 14 15 16 17 18 19 20 21 22 23 24 25 26 27 28 29" at bounding box center [579, 456] width 746 height 249
click at [318, 337] on button "3" at bounding box center [318, 348] width 35 height 35
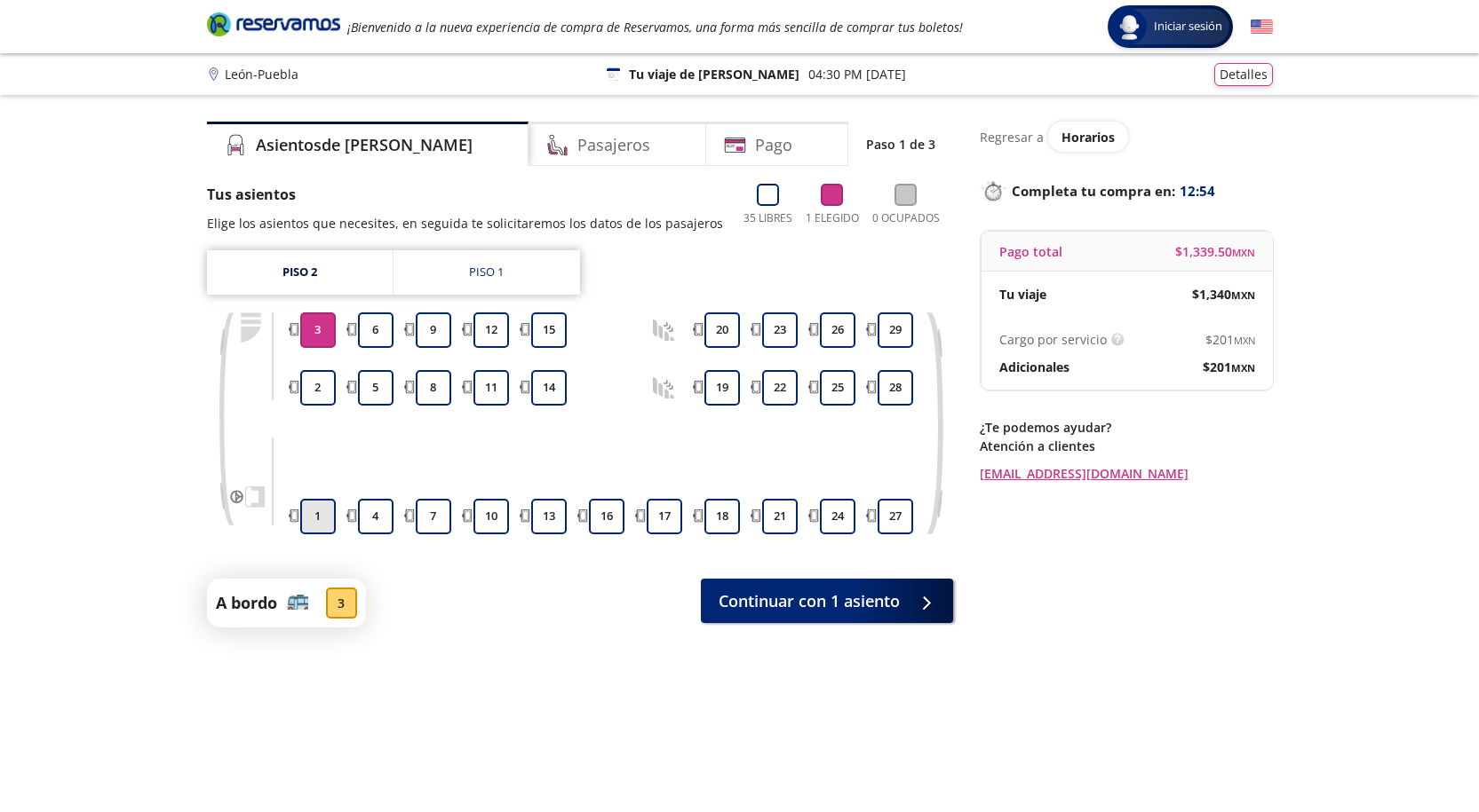
click at [320, 509] on button "1" at bounding box center [318, 516] width 35 height 35
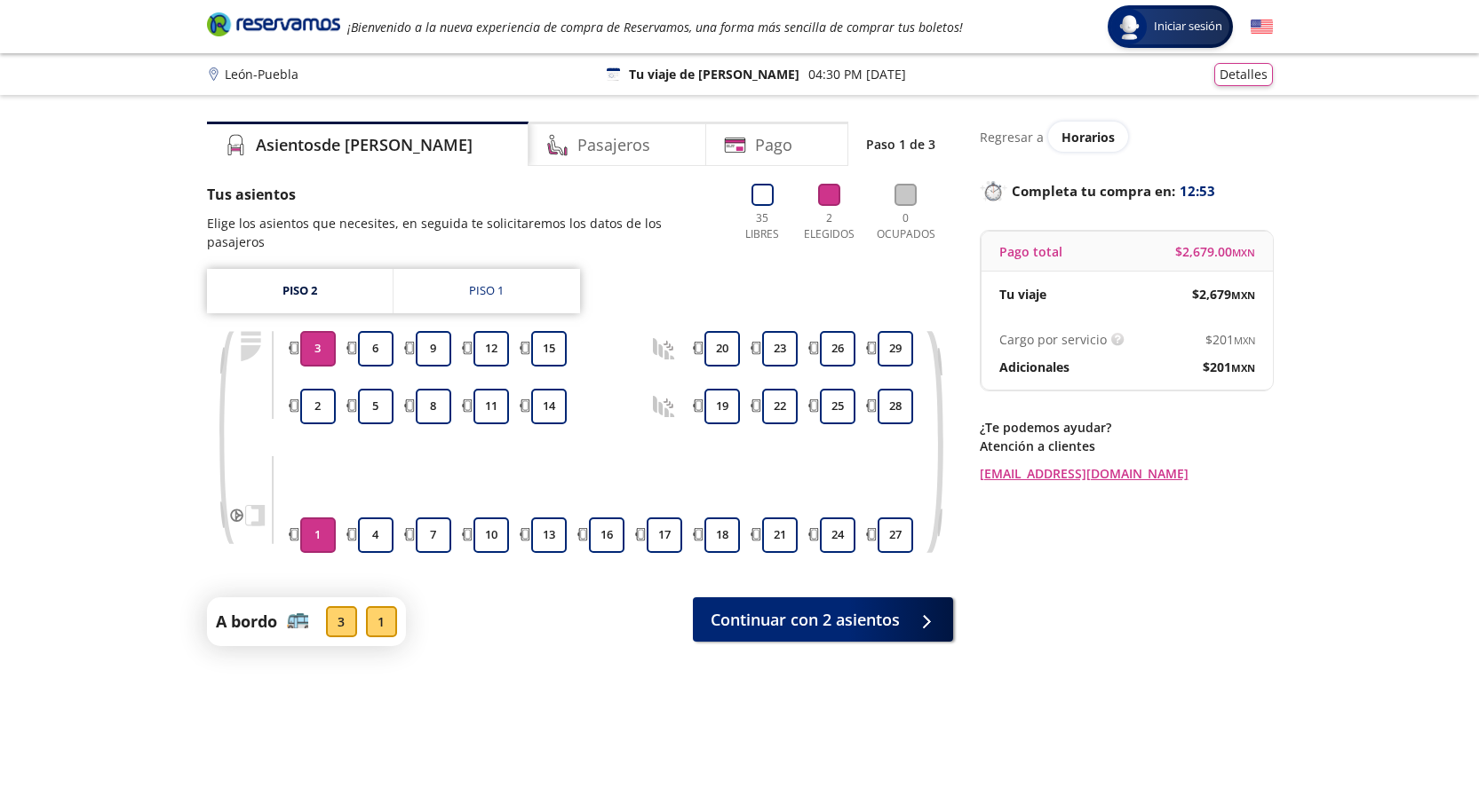
click at [325, 331] on button "3" at bounding box center [318, 348] width 35 height 35
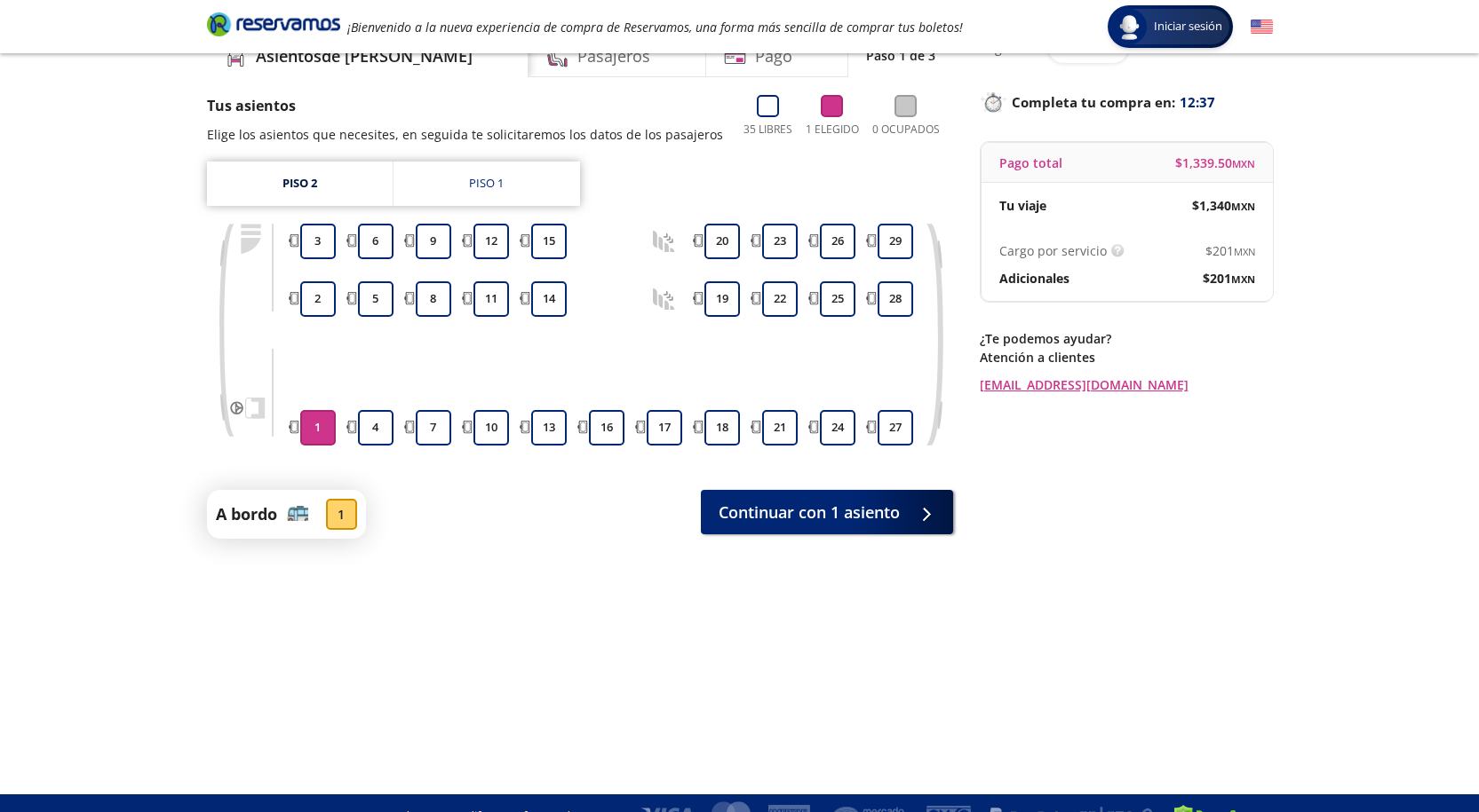
scroll to position [115, 0]
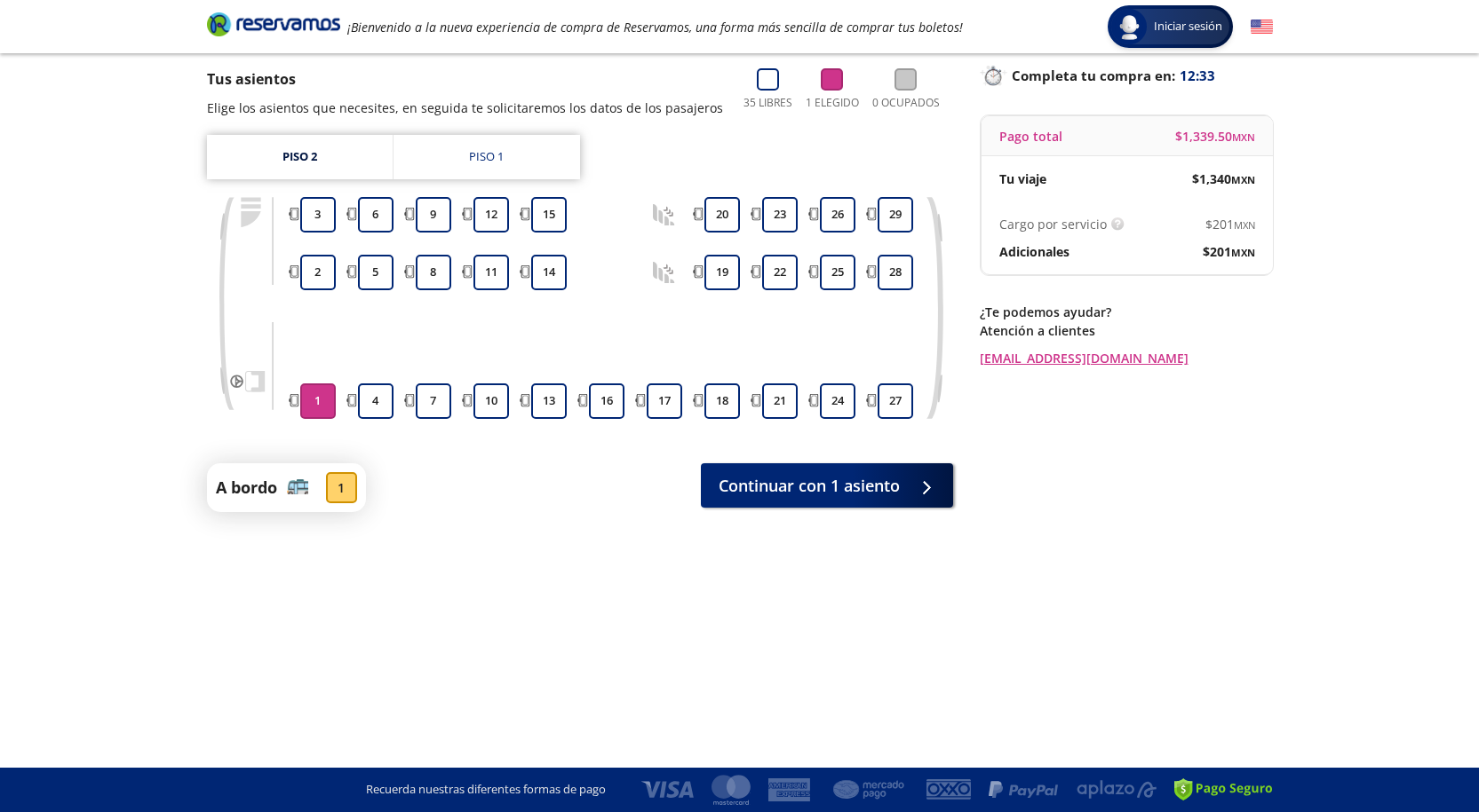
drag, startPoint x: 1477, startPoint y: 332, endPoint x: 1474, endPoint y: 211, distance: 121.0
click at [1474, 211] on div "Group 9 Created with Sketch. Elige tus asientos León - Puebla Iniciar sesión In…" at bounding box center [739, 348] width 1479 height 927
click at [517, 591] on div "Asientos de [PERSON_NAME] Pago Paso 1 de 3 Tus asientos Elige los asientos que …" at bounding box center [579, 352] width 746 height 691
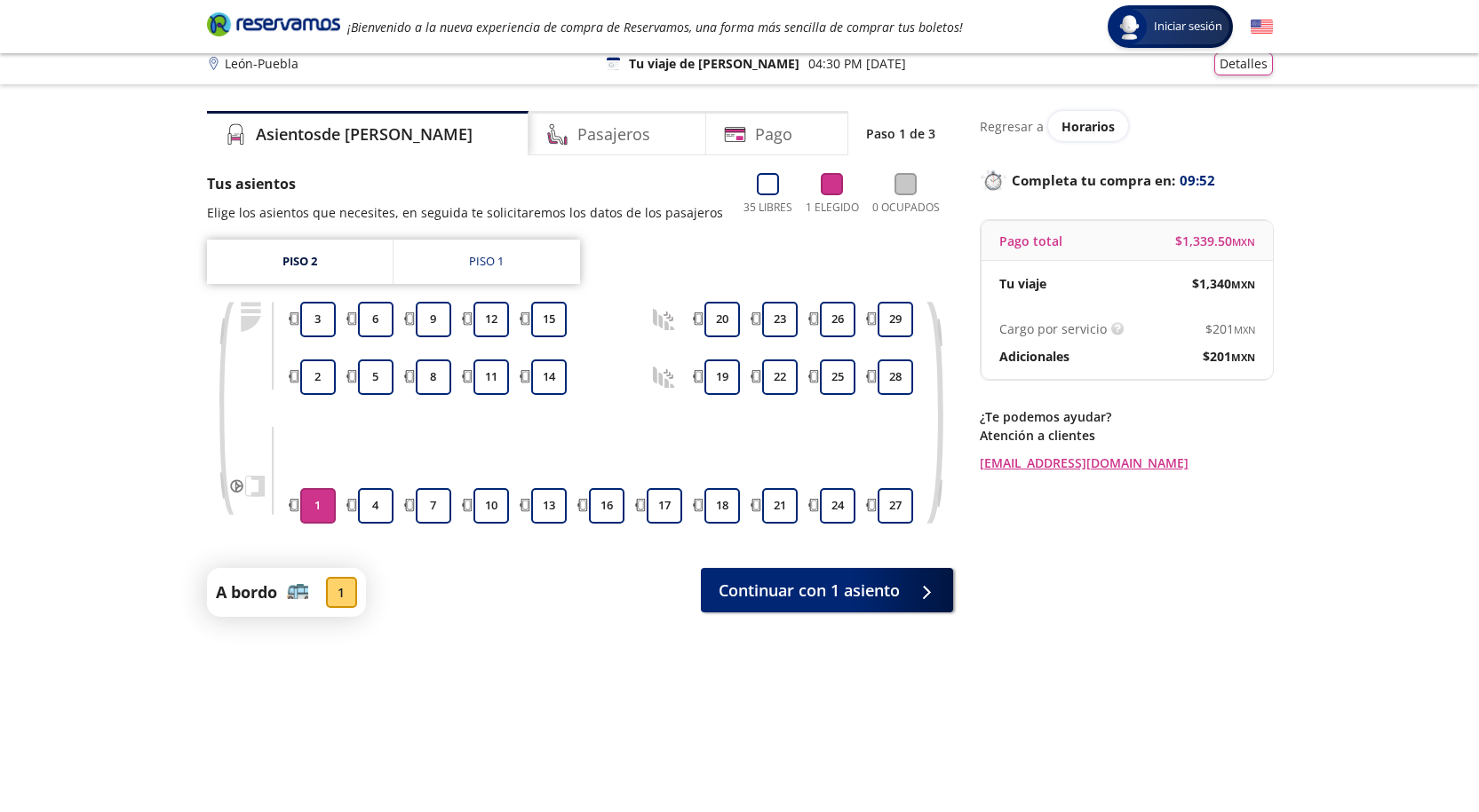
scroll to position [0, 0]
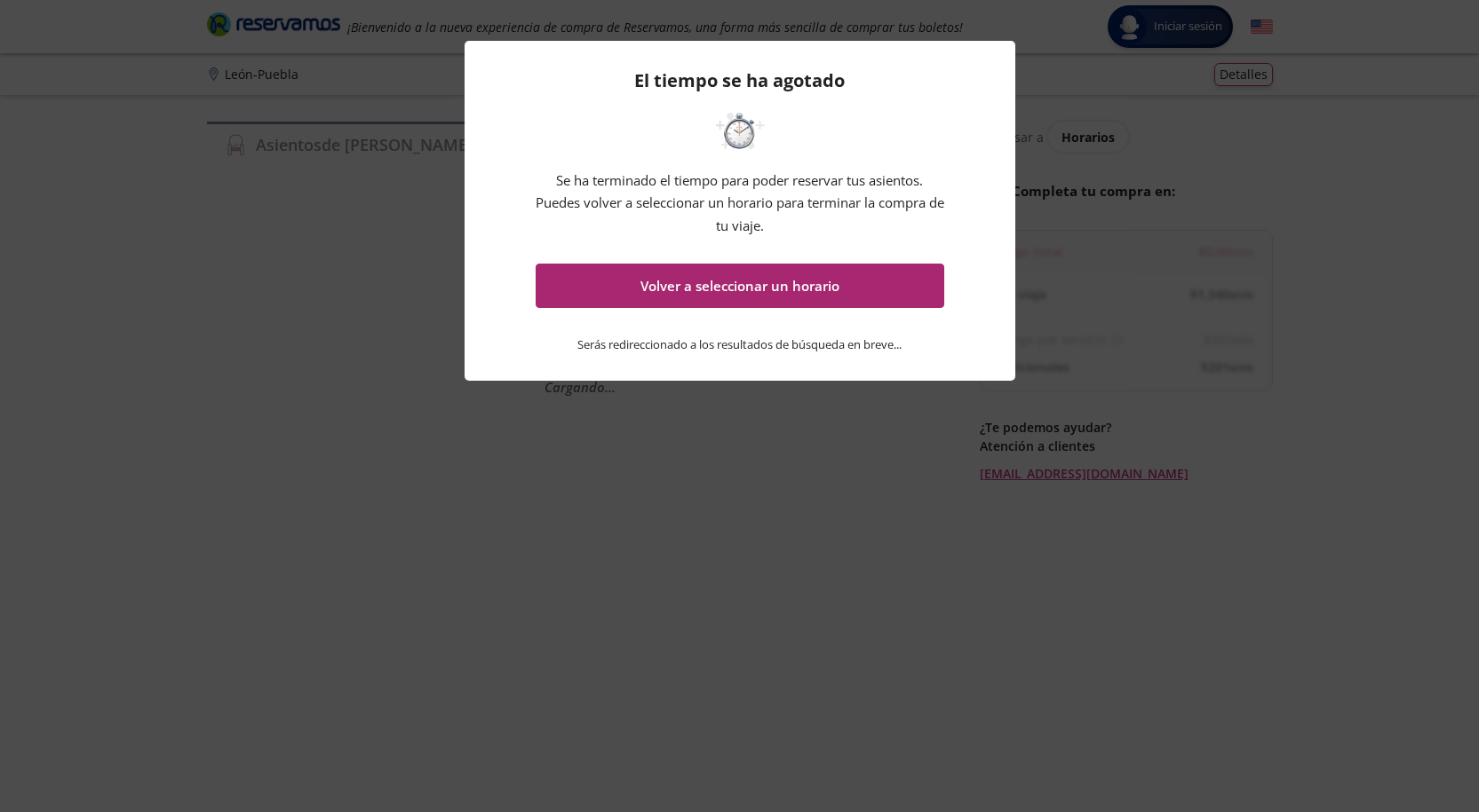
click at [817, 288] on button "Volver a seleccionar un horario" at bounding box center [739, 285] width 409 height 44
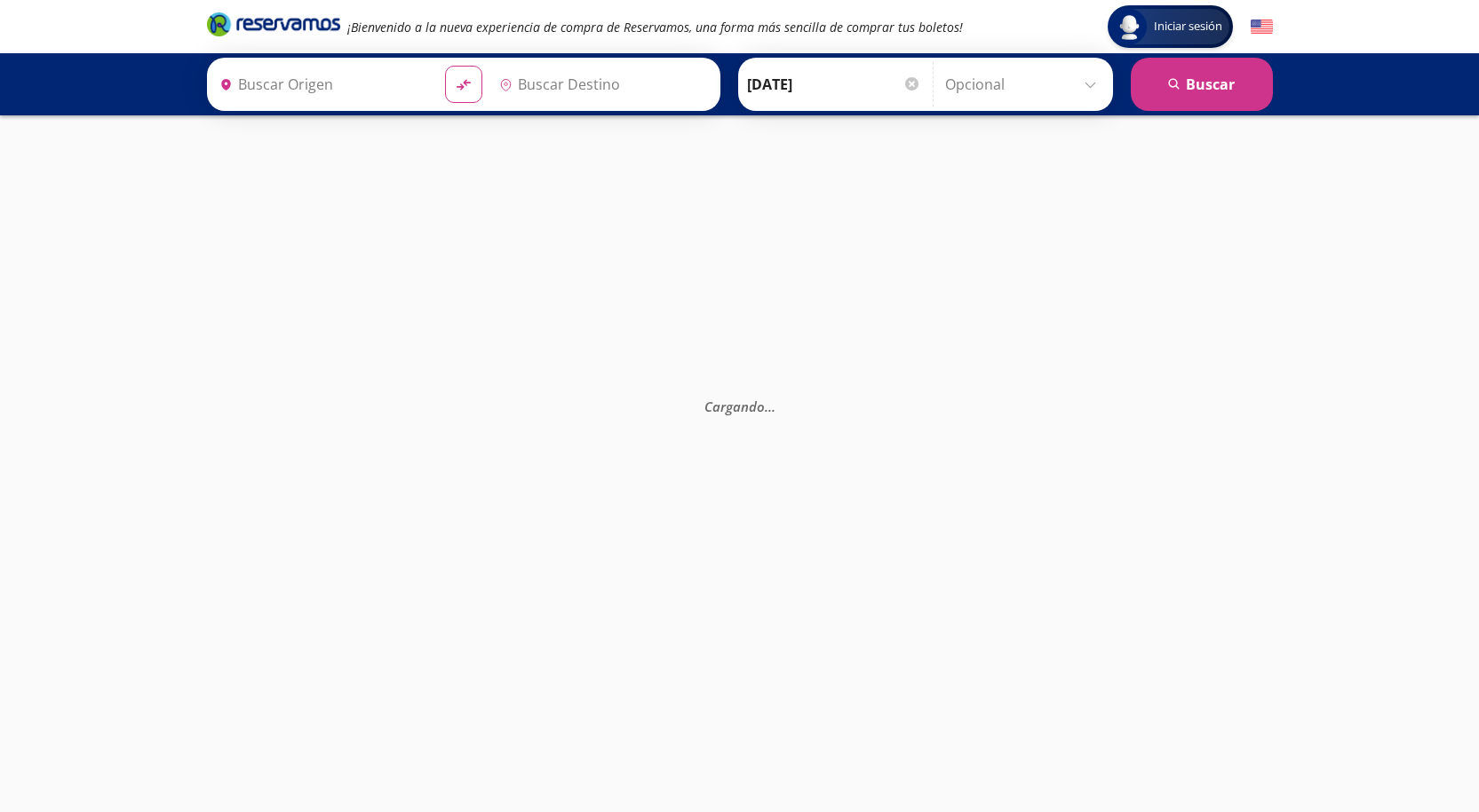
type input "[GEOGRAPHIC_DATA], [GEOGRAPHIC_DATA]"
type input "Central Autobuses Capu, [GEOGRAPHIC_DATA]"
